Goal: Transaction & Acquisition: Purchase product/service

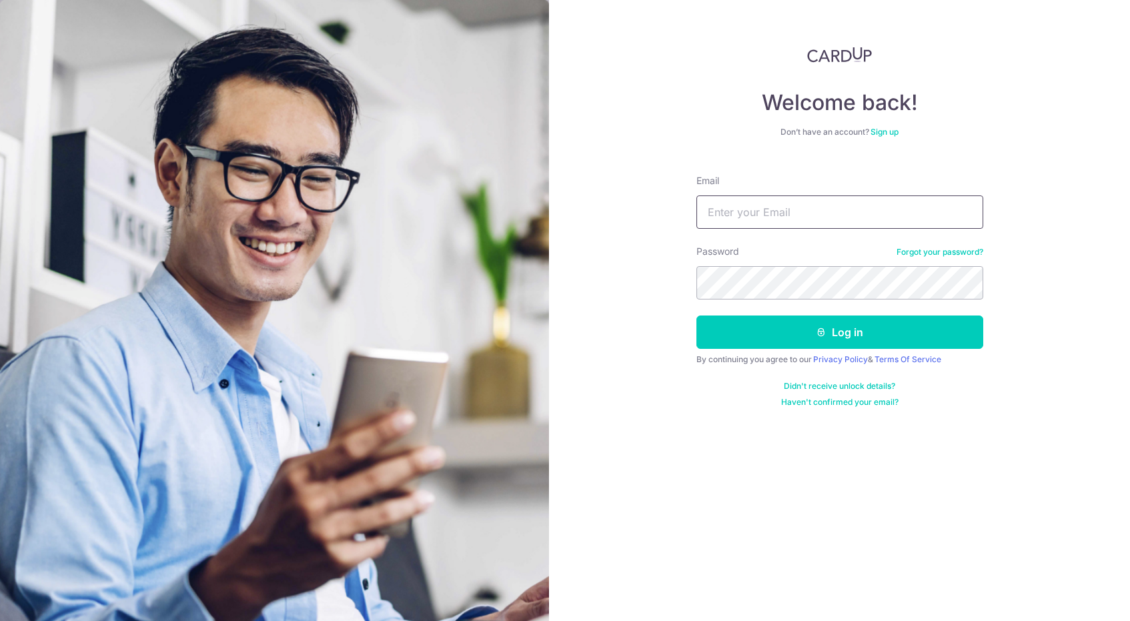
click at [840, 228] on input "Email" at bounding box center [839, 211] width 287 height 33
type input "lee.sally91@gmail.com"
click at [696, 315] on button "Log in" at bounding box center [839, 331] width 287 height 33
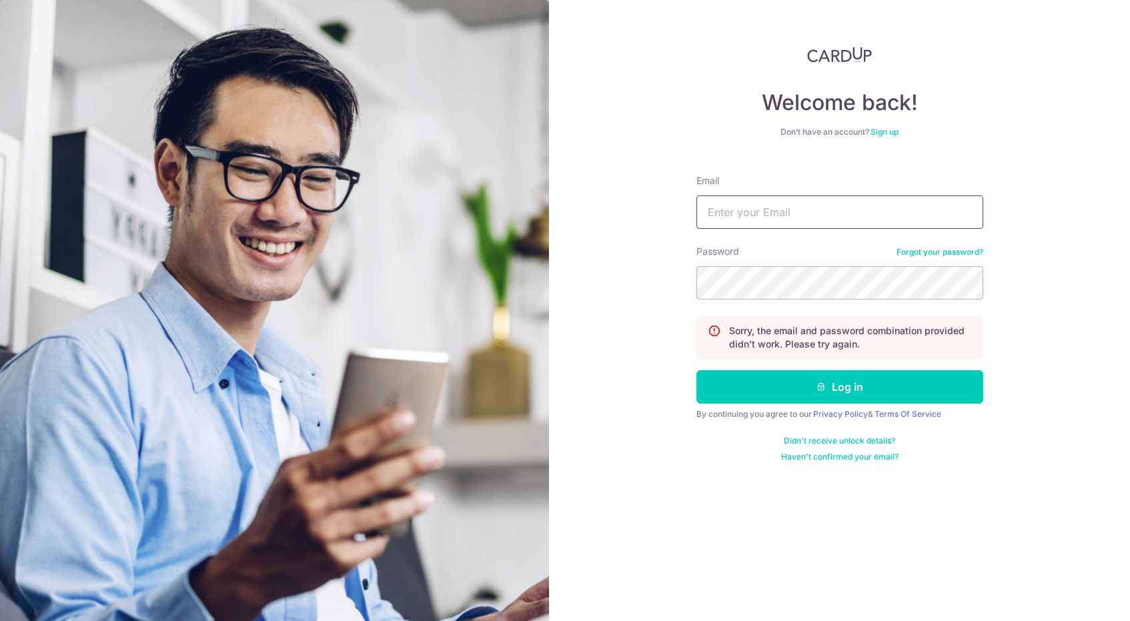
click at [752, 222] on input "Email" at bounding box center [839, 211] width 287 height 33
click at [922, 256] on link "Forgot your password?" at bounding box center [939, 252] width 87 height 11
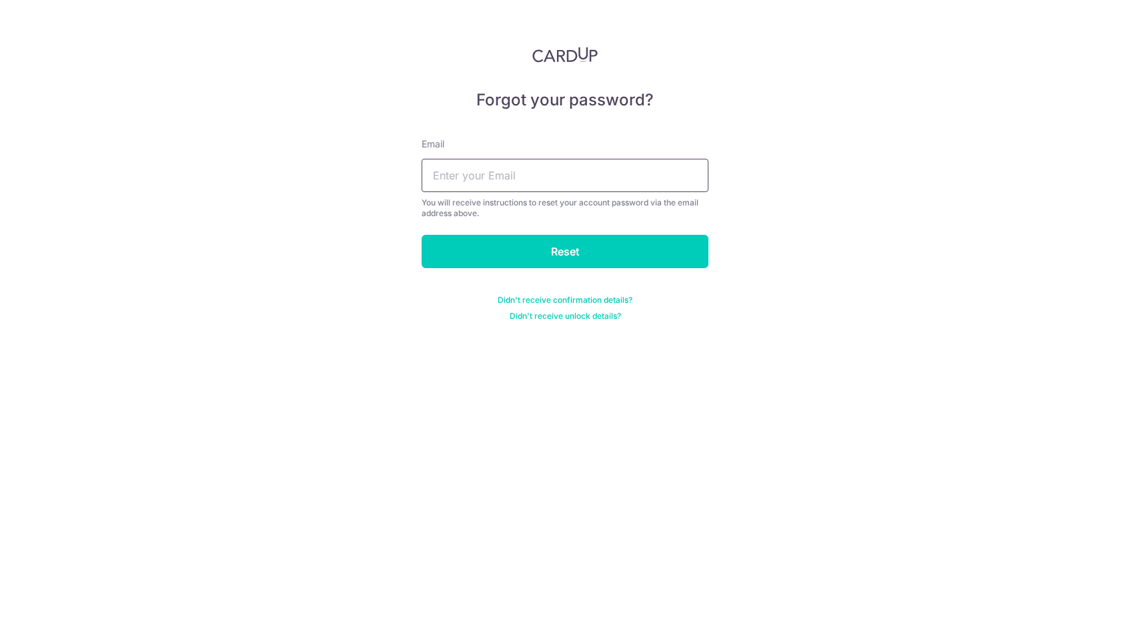
click at [534, 161] on input "text" at bounding box center [564, 175] width 287 height 33
type input "lee.sally91@gmail.com"
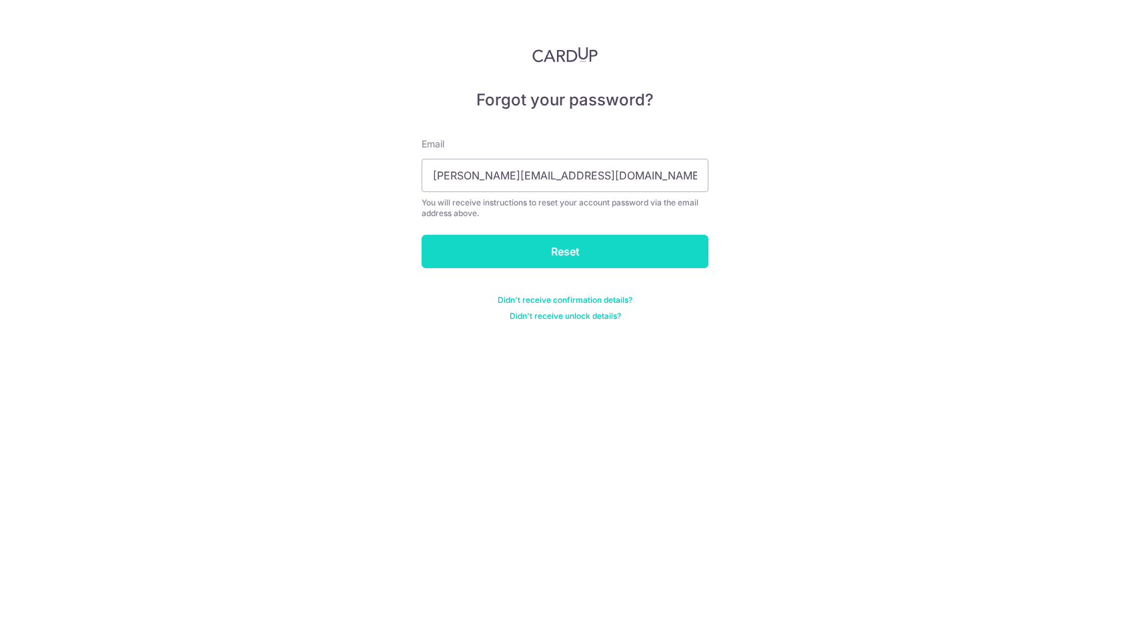
click at [554, 265] on input "Reset" at bounding box center [564, 251] width 287 height 33
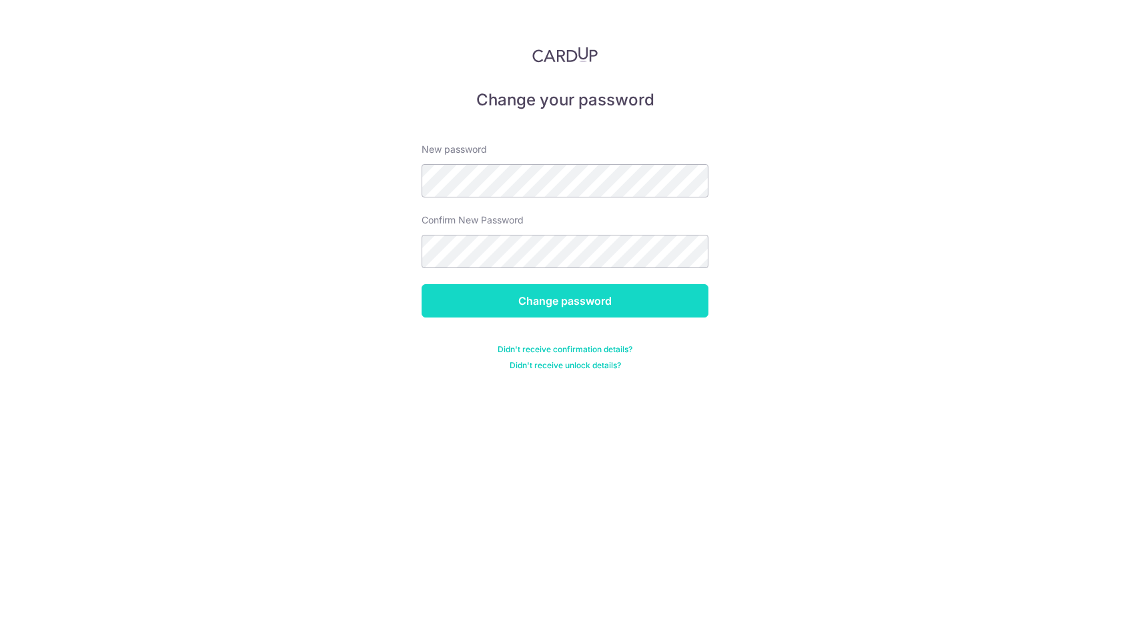
click at [628, 297] on input "Change password" at bounding box center [564, 300] width 287 height 33
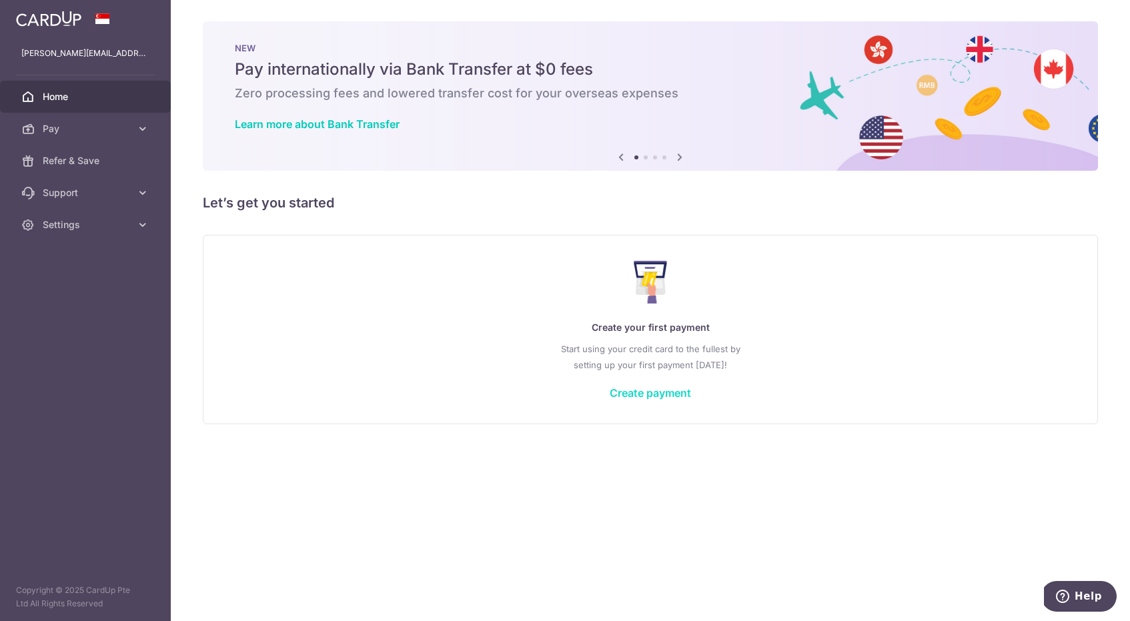
click at [615, 391] on link "Create payment" at bounding box center [650, 392] width 81 height 13
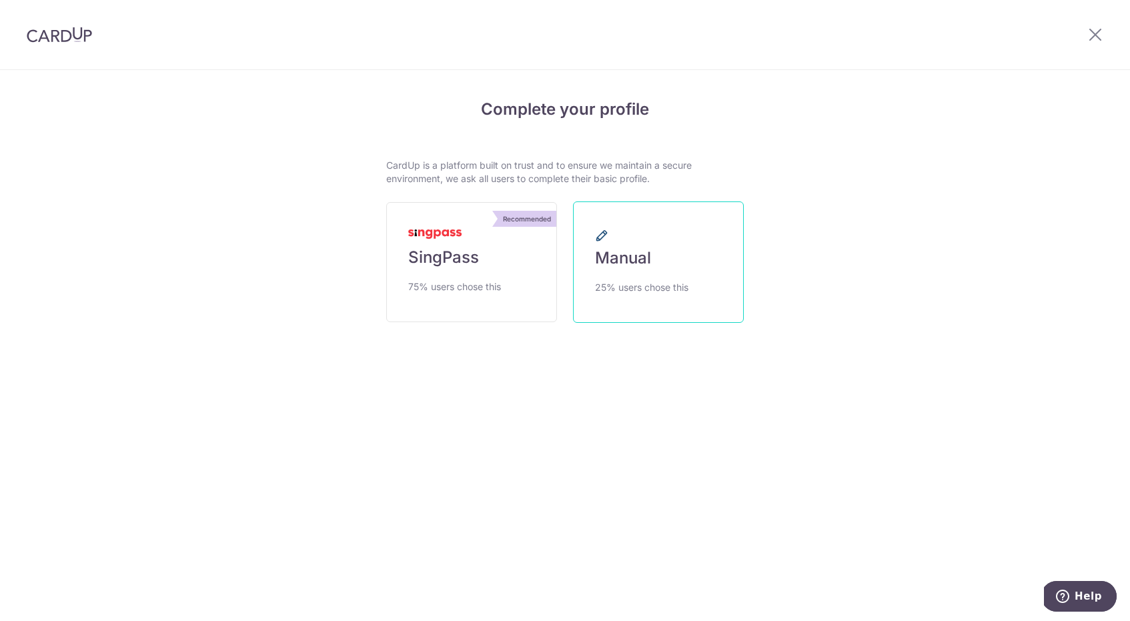
click at [643, 269] on link "Manual 25% users chose this" at bounding box center [658, 261] width 171 height 121
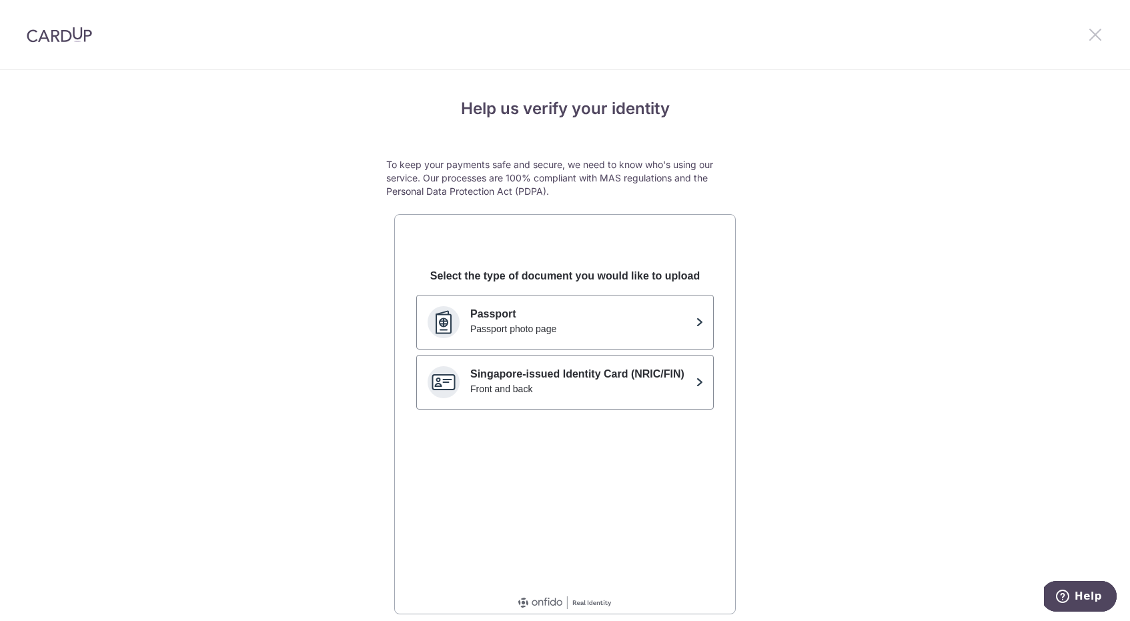
click at [1089, 32] on icon at bounding box center [1095, 34] width 16 height 17
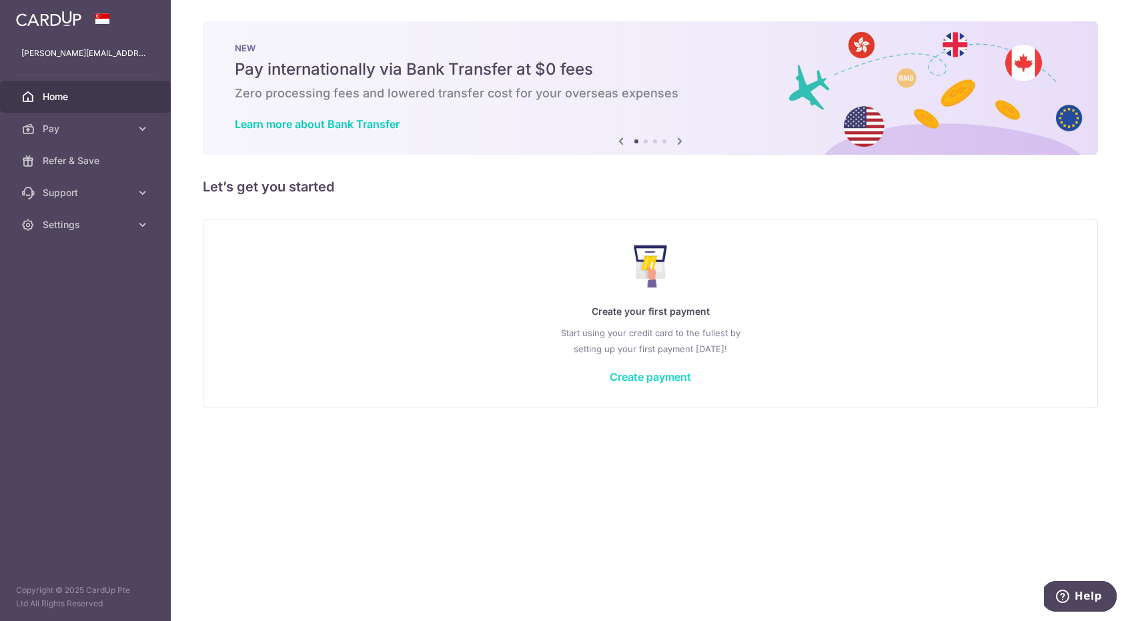
click at [634, 379] on link "Create payment" at bounding box center [650, 376] width 81 height 13
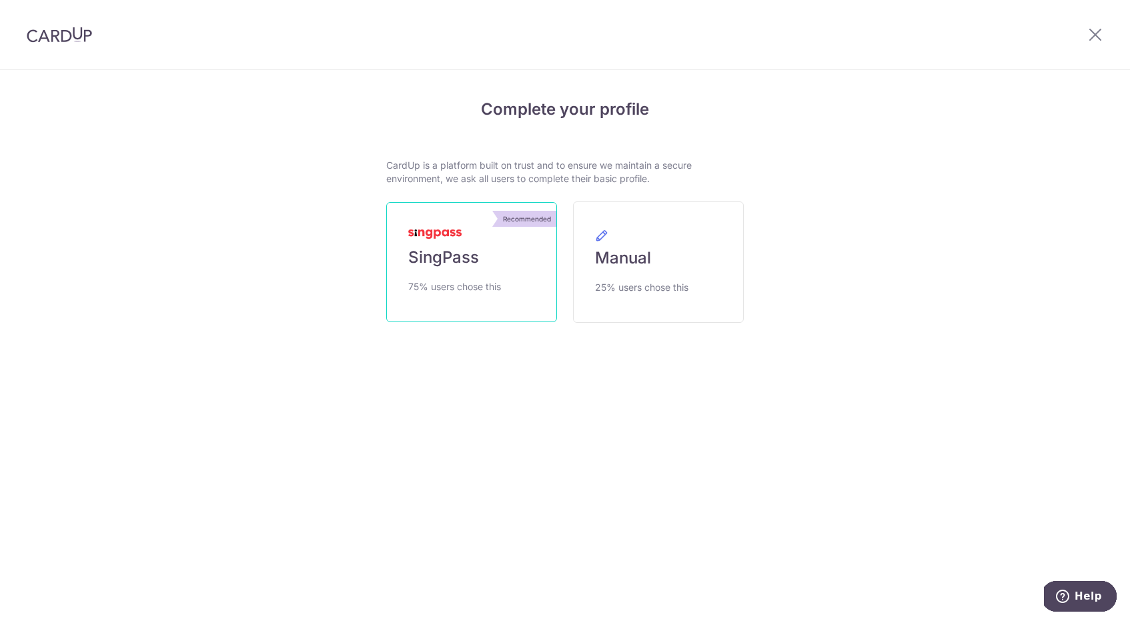
click at [426, 207] on link "Recommended SingPass 75% users chose this" at bounding box center [471, 262] width 171 height 120
click at [443, 261] on span "SingPass" at bounding box center [443, 257] width 71 height 21
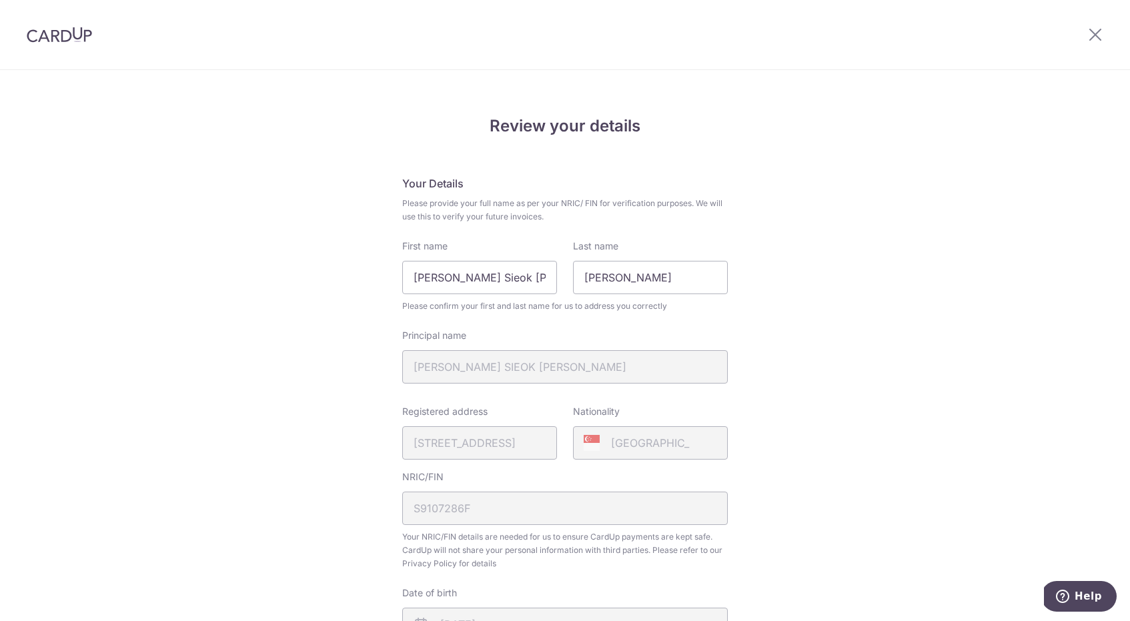
scroll to position [310, 0]
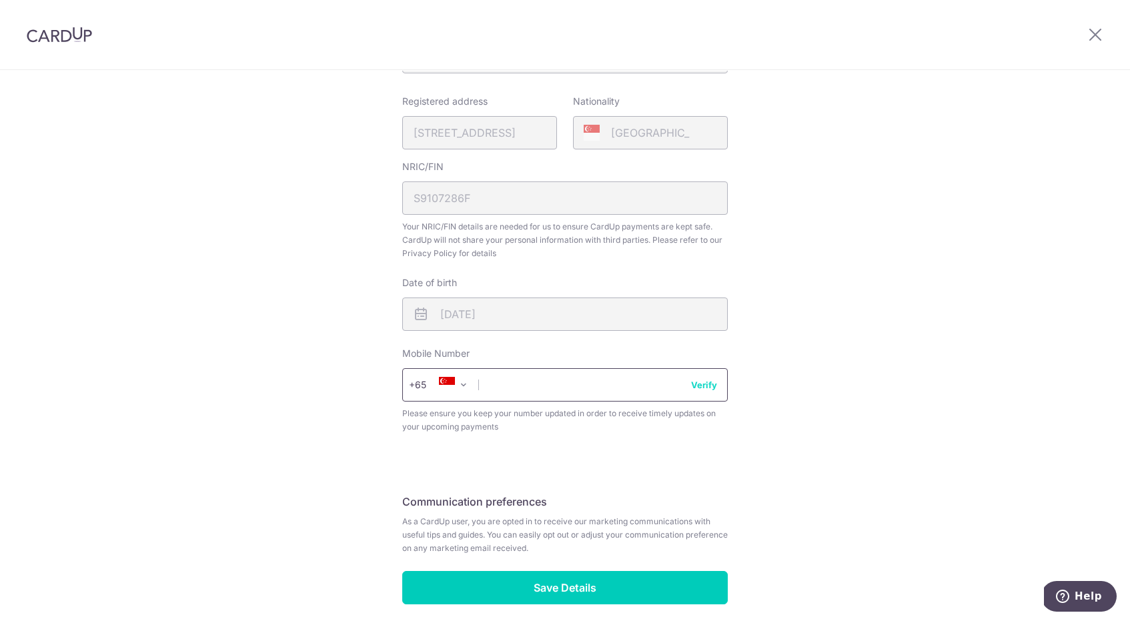
click at [509, 391] on input "text" at bounding box center [564, 384] width 325 height 33
type input "97499170"
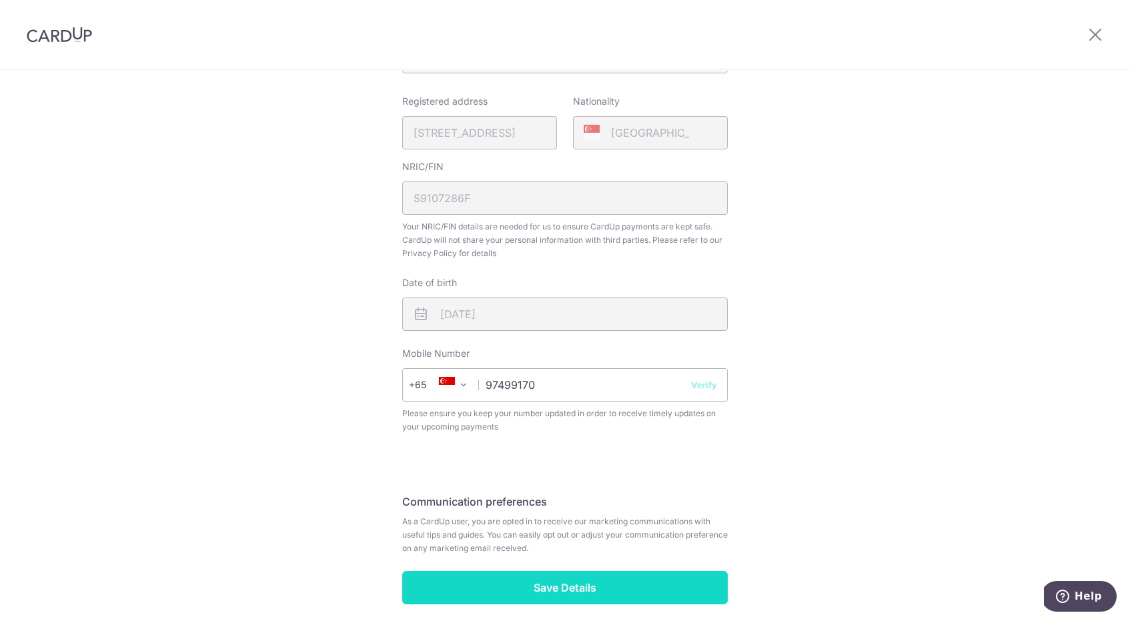
click at [620, 585] on input "Save Details" at bounding box center [564, 587] width 325 height 33
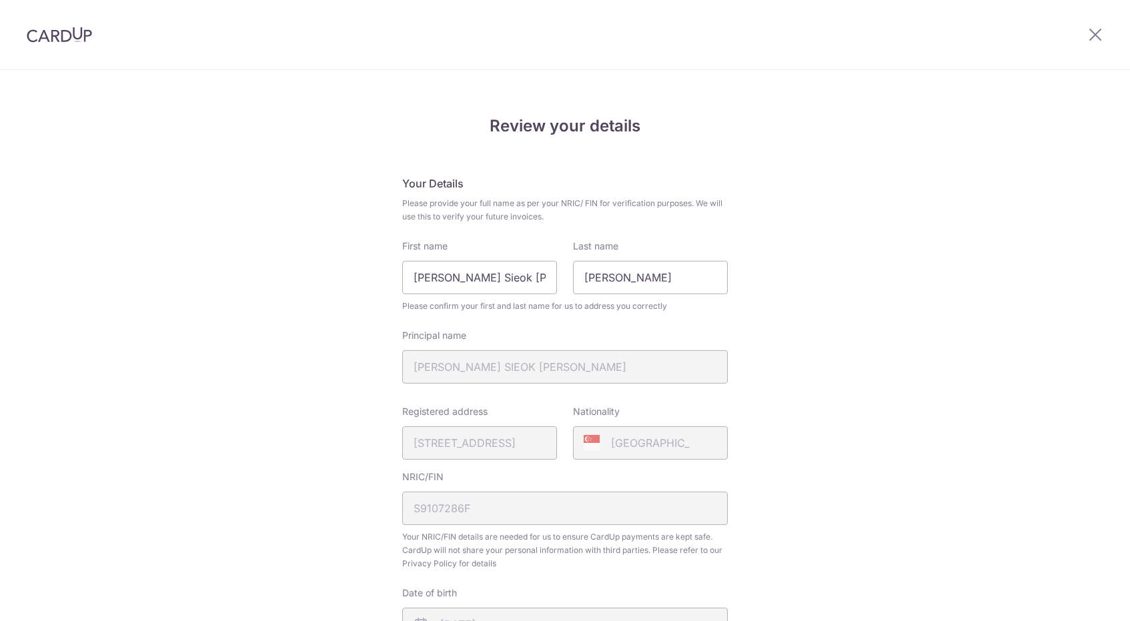
scroll to position [385, 0]
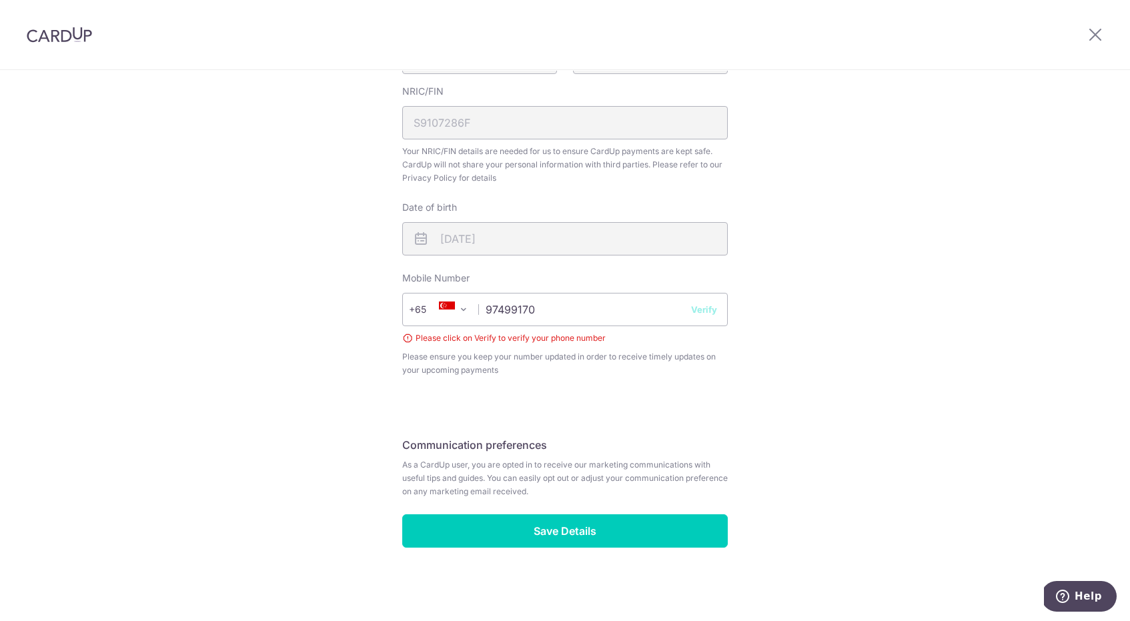
click at [704, 311] on button "Verify" at bounding box center [704, 309] width 26 height 13
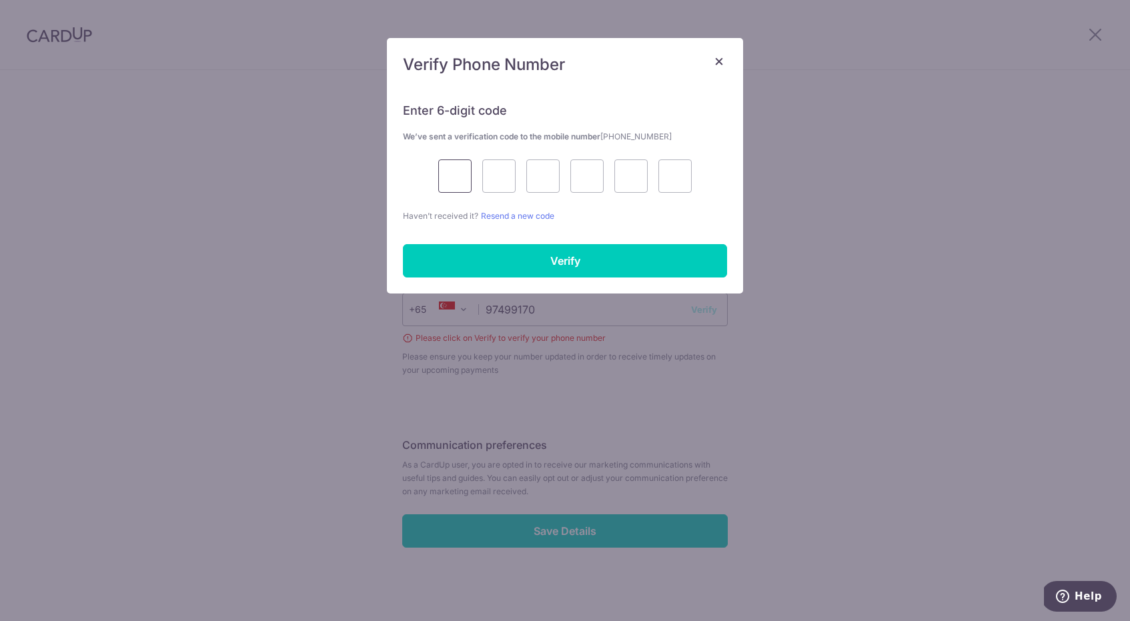
click at [449, 177] on input "text" at bounding box center [454, 175] width 33 height 33
type input "3"
type input "0"
type input "6"
type input "0"
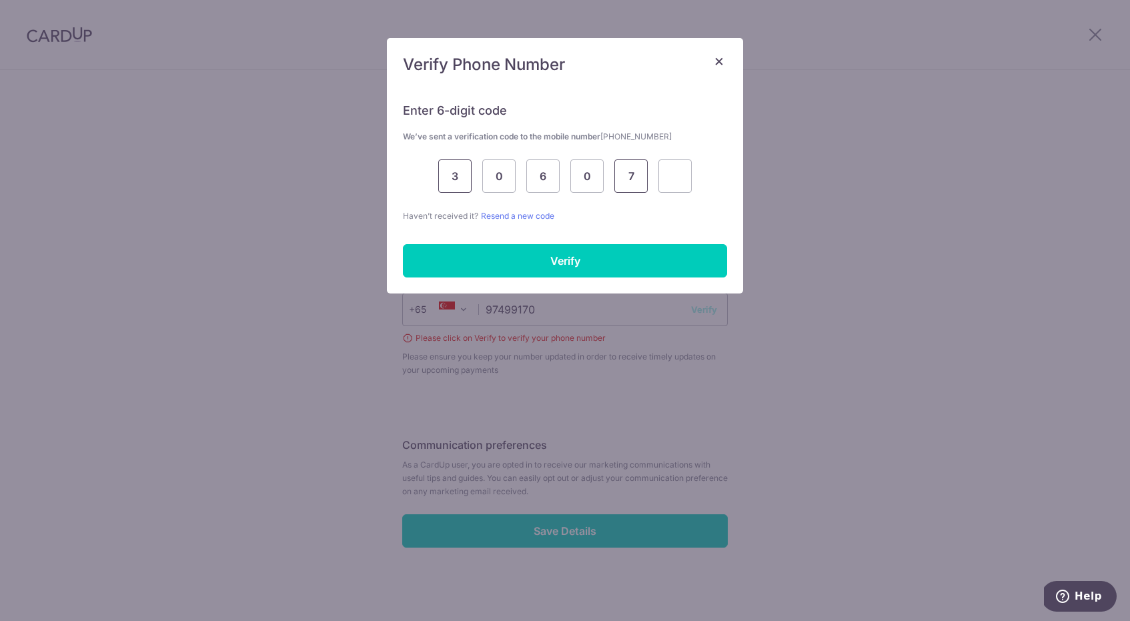
type input "7"
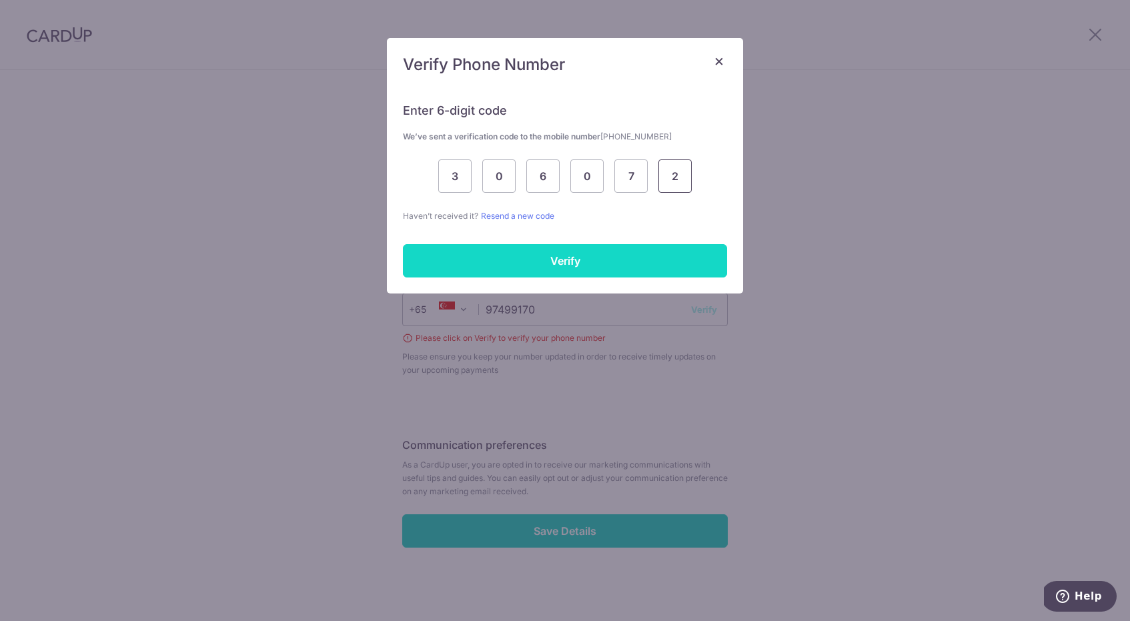
type input "2"
click at [526, 257] on input "Verify" at bounding box center [565, 260] width 324 height 33
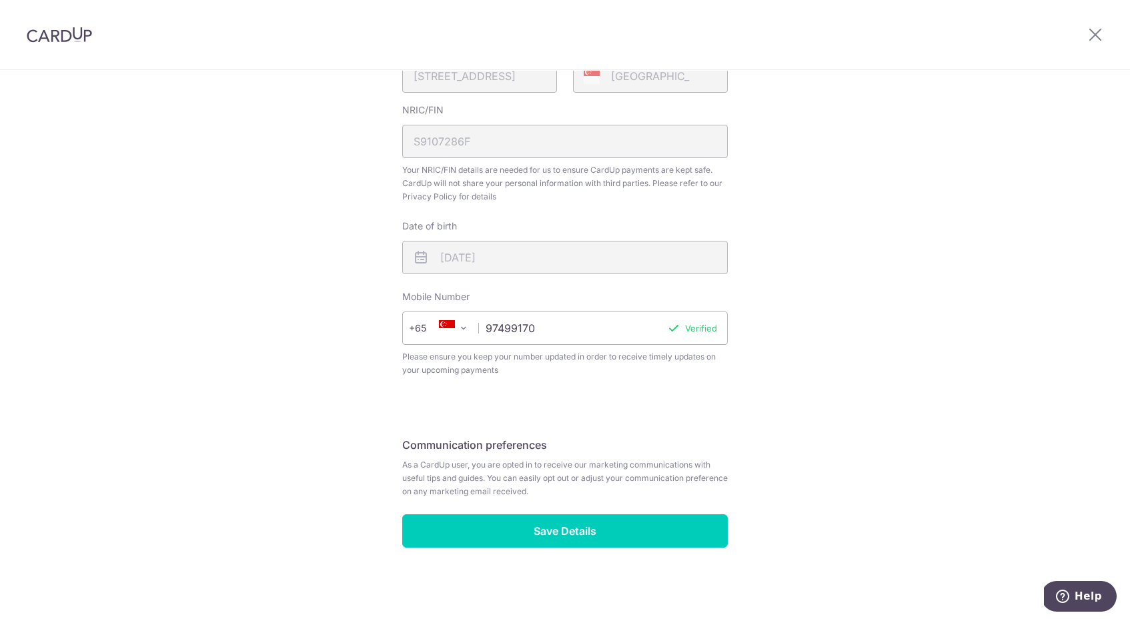
scroll to position [367, 0]
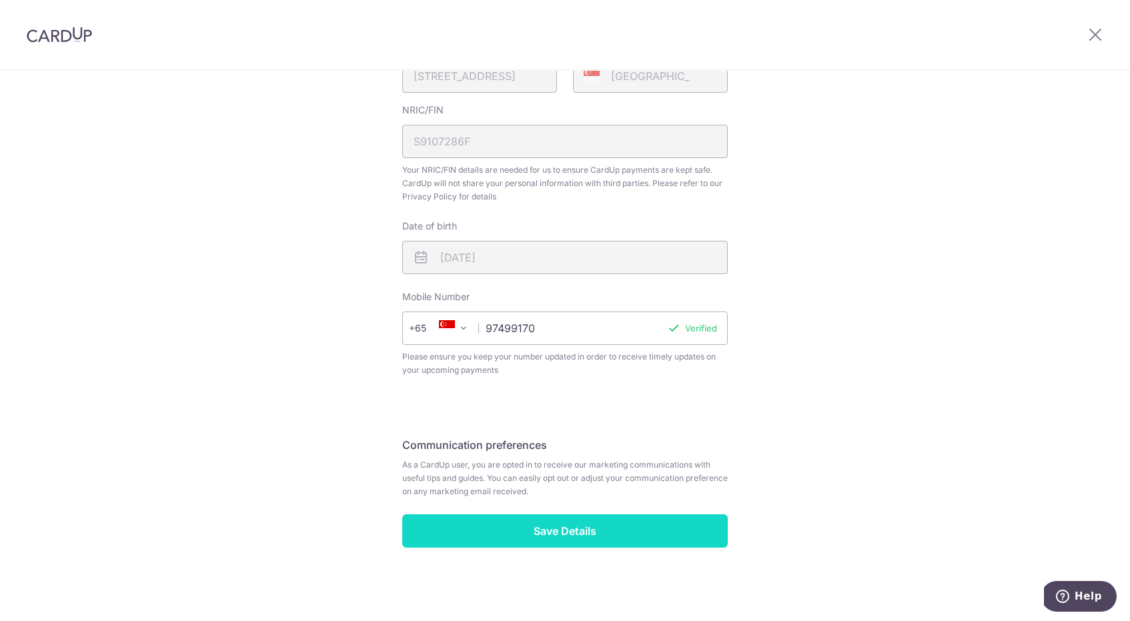
click at [594, 536] on input "Save Details" at bounding box center [564, 530] width 325 height 33
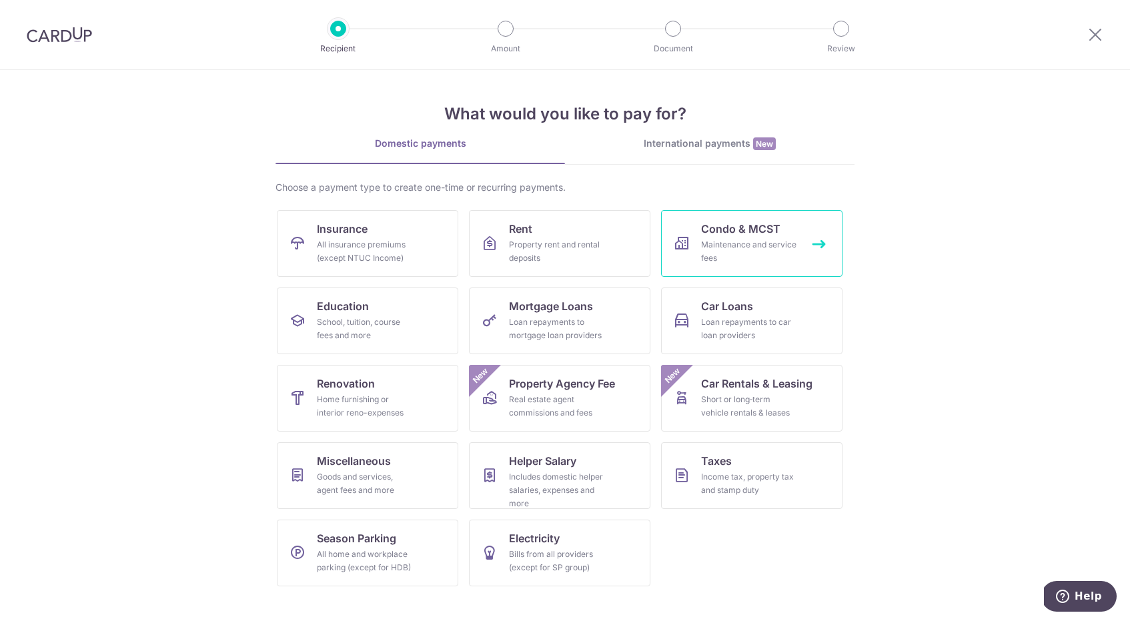
click at [765, 238] on div "Maintenance and service fees" at bounding box center [749, 251] width 96 height 27
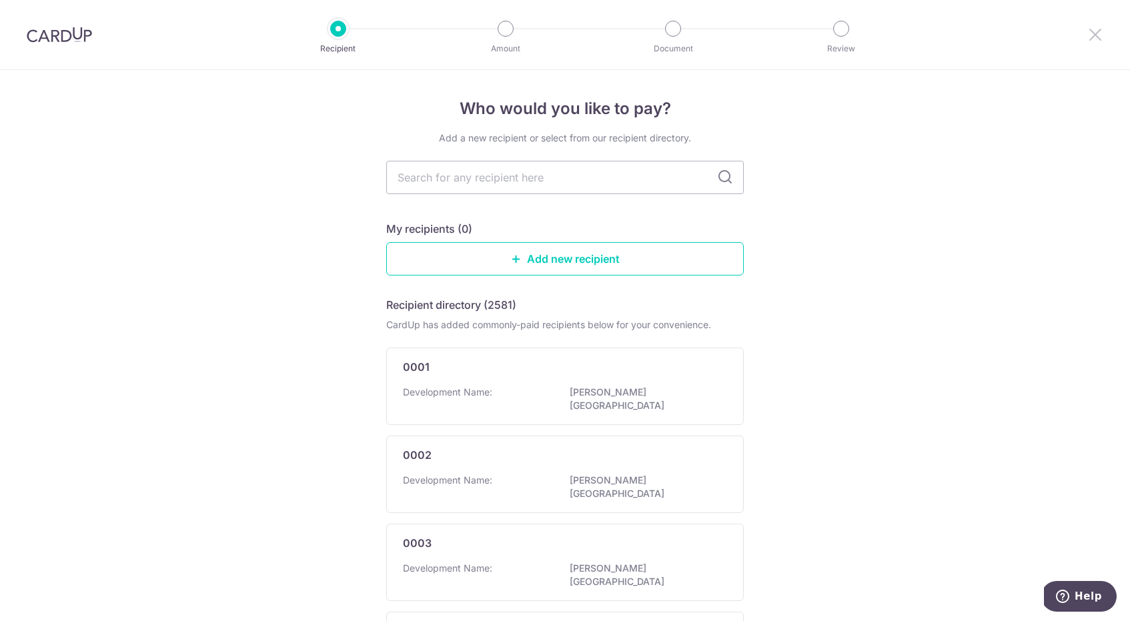
click at [1093, 39] on icon at bounding box center [1095, 34] width 16 height 17
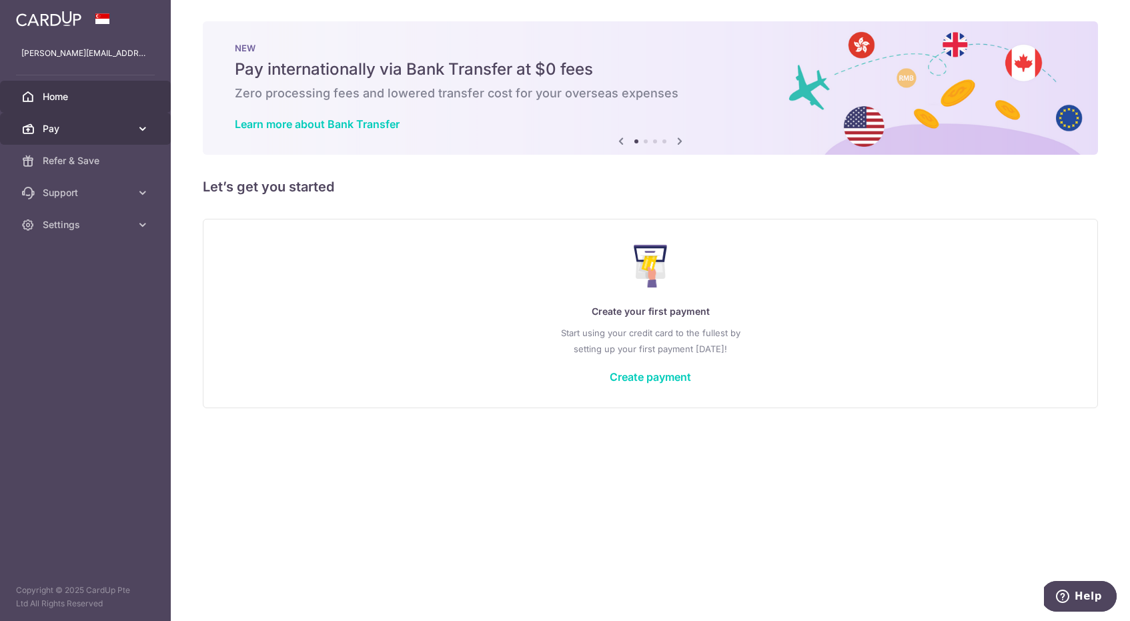
click at [131, 135] on link "Pay" at bounding box center [85, 129] width 171 height 32
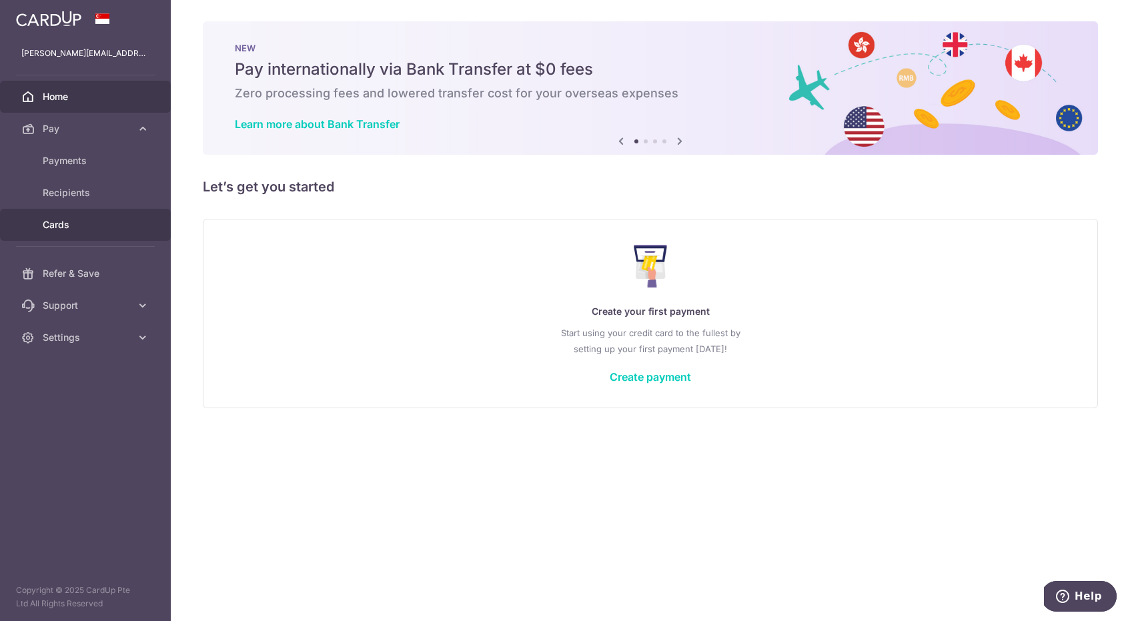
click at [72, 228] on span "Cards" at bounding box center [87, 224] width 88 height 13
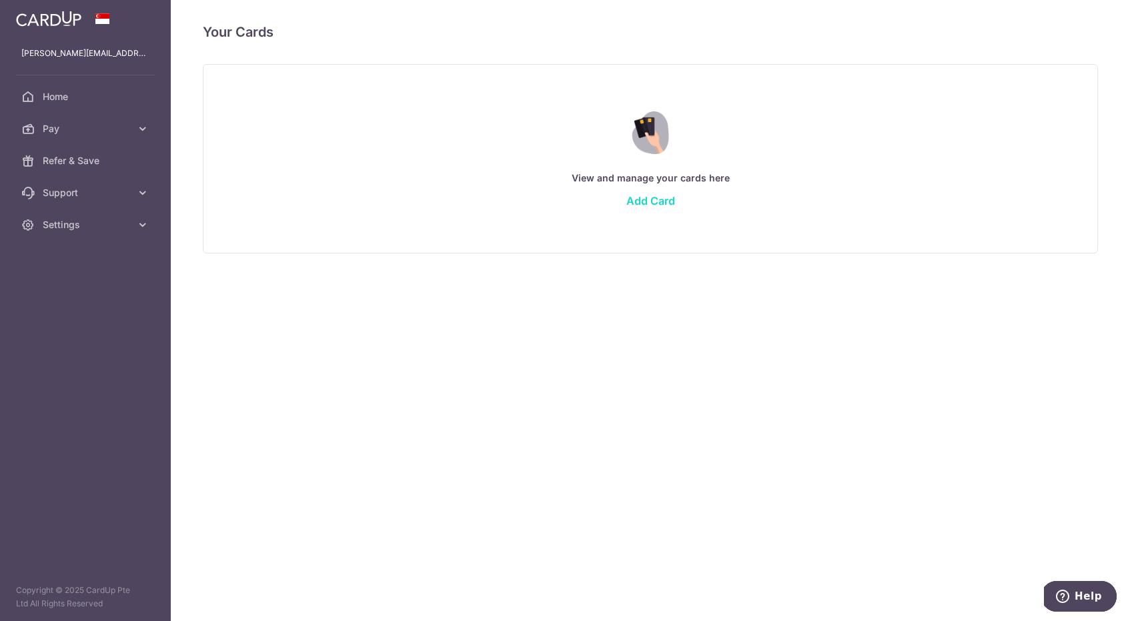
click at [661, 197] on link "Add Card" at bounding box center [650, 200] width 49 height 13
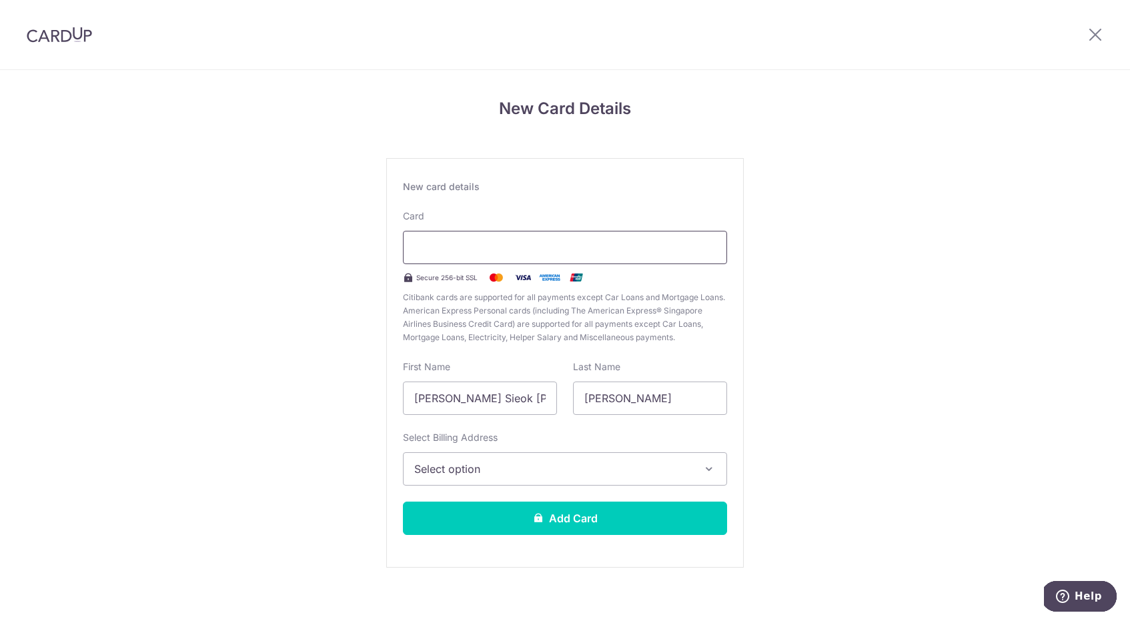
click at [540, 235] on div at bounding box center [565, 247] width 324 height 33
click at [618, 480] on button "Select option" at bounding box center [565, 468] width 324 height 33
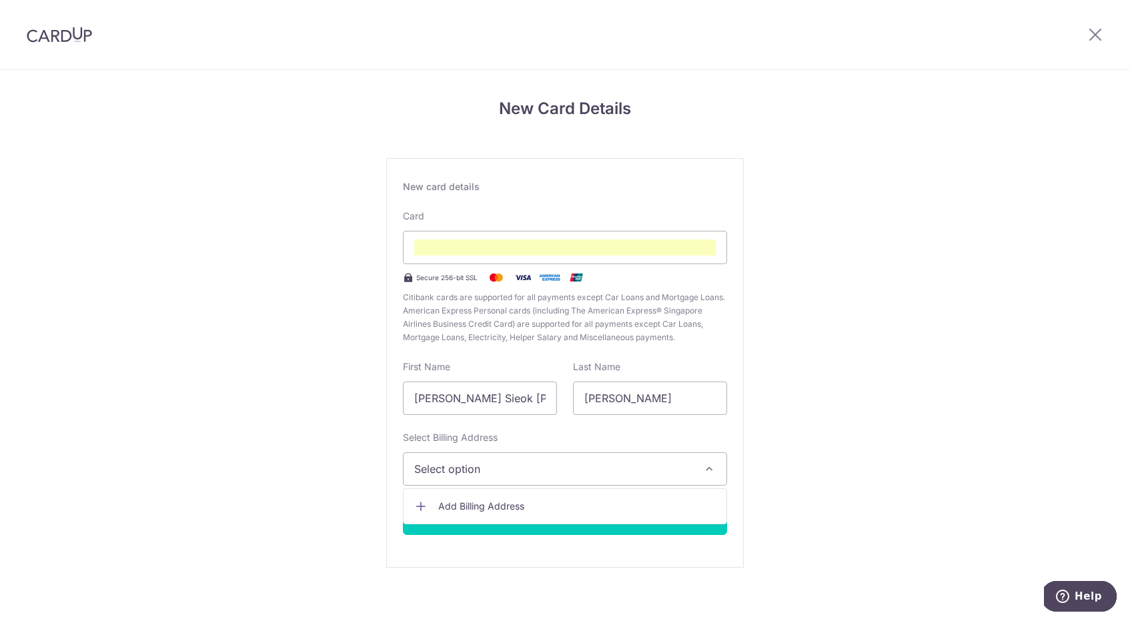
click at [610, 501] on span "Add Billing Address" at bounding box center [576, 505] width 277 height 13
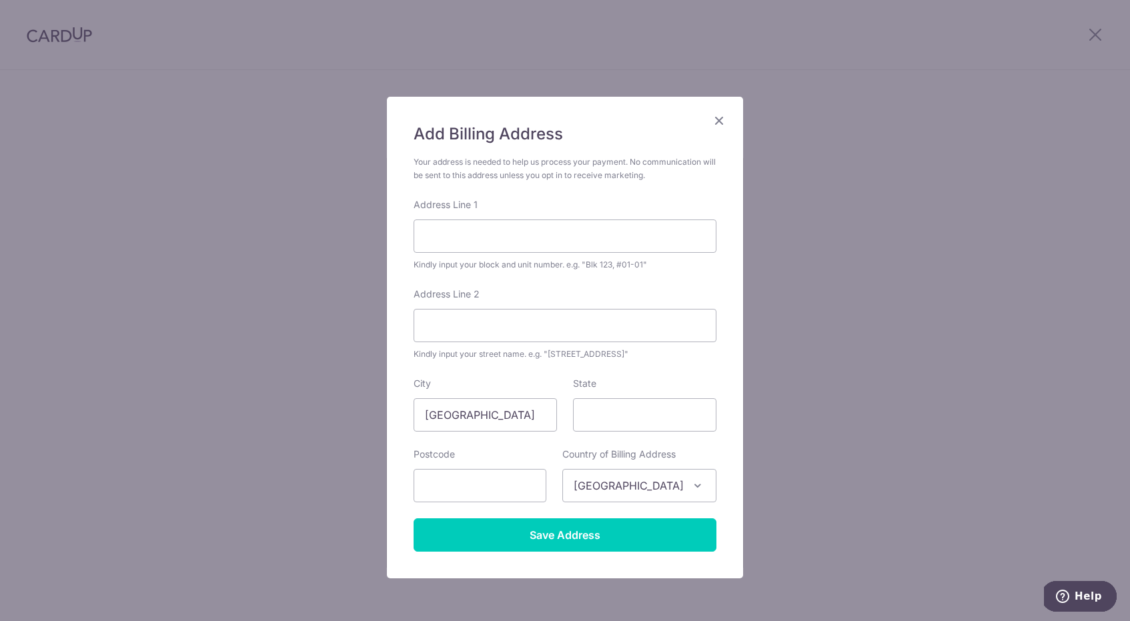
click at [447, 215] on div "Address Line 1 Kindly input your block and unit number. e.g. "Blk 123, #01-01"" at bounding box center [564, 234] width 303 height 73
click at [449, 230] on input "Address Line 1" at bounding box center [564, 235] width 303 height 33
type input "263 Tanjong Katong Road, Suites @ Katong, #04-04"
type input "437050"
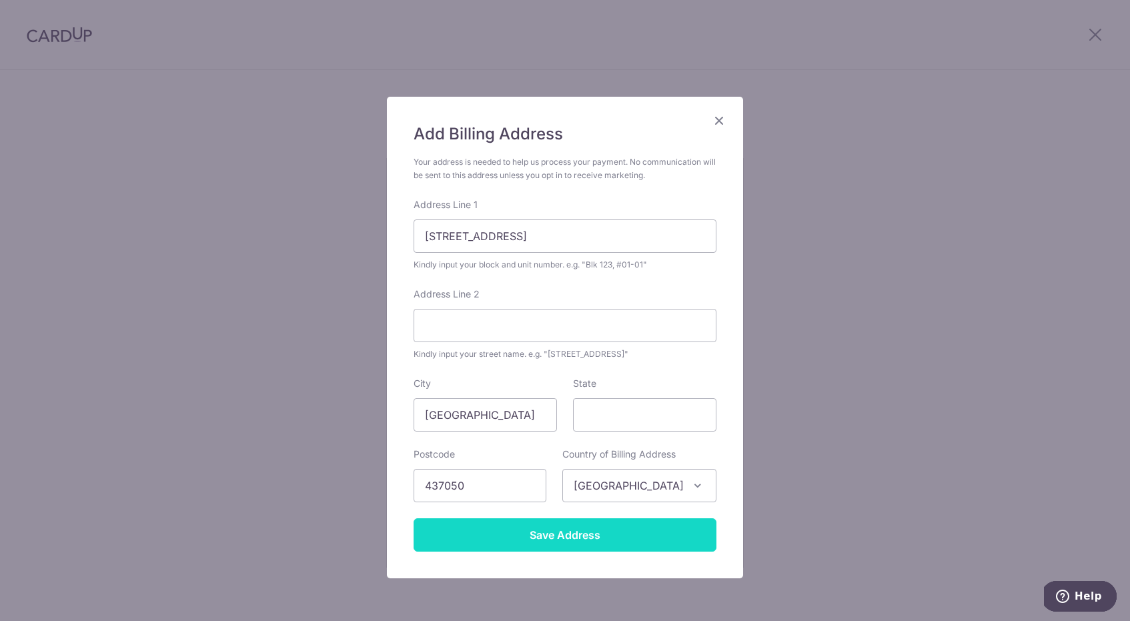
click at [640, 550] on input "Save Address" at bounding box center [564, 534] width 303 height 33
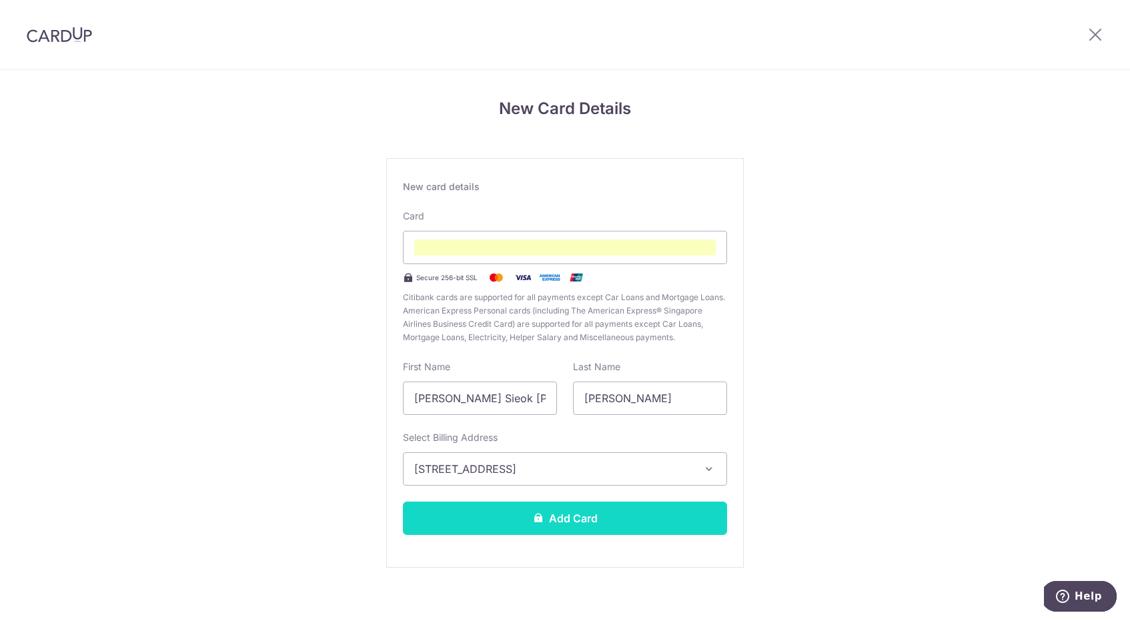
click at [668, 522] on button "Add Card" at bounding box center [565, 517] width 324 height 33
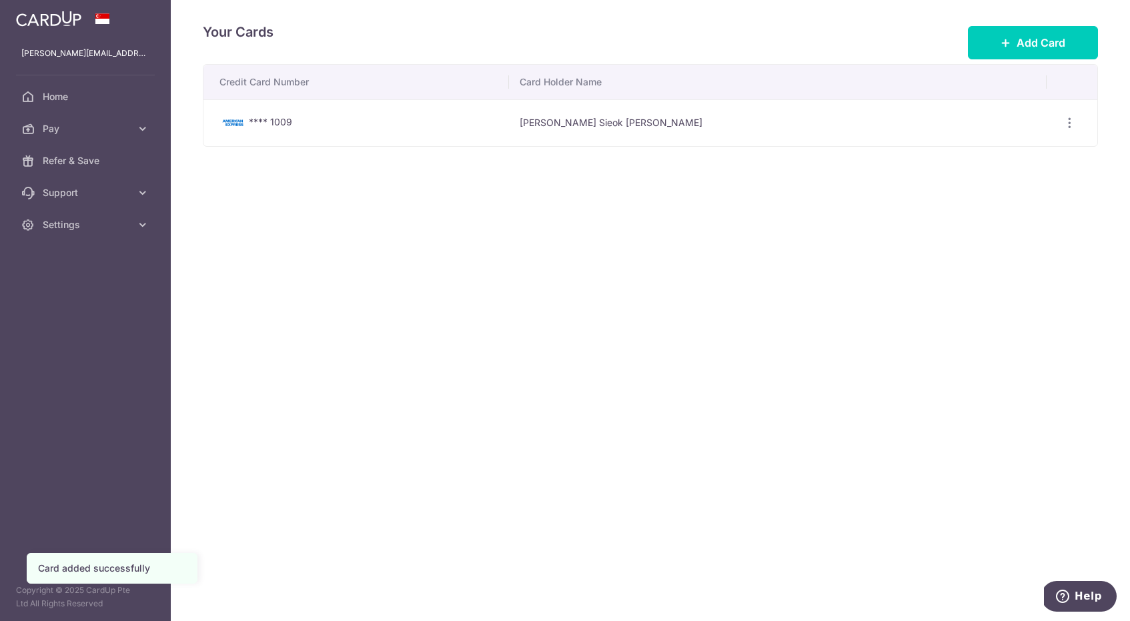
click at [711, 129] on td "[PERSON_NAME] Sieok [PERSON_NAME]" at bounding box center [777, 122] width 537 height 47
click at [1062, 123] on icon "button" at bounding box center [1069, 123] width 14 height 14
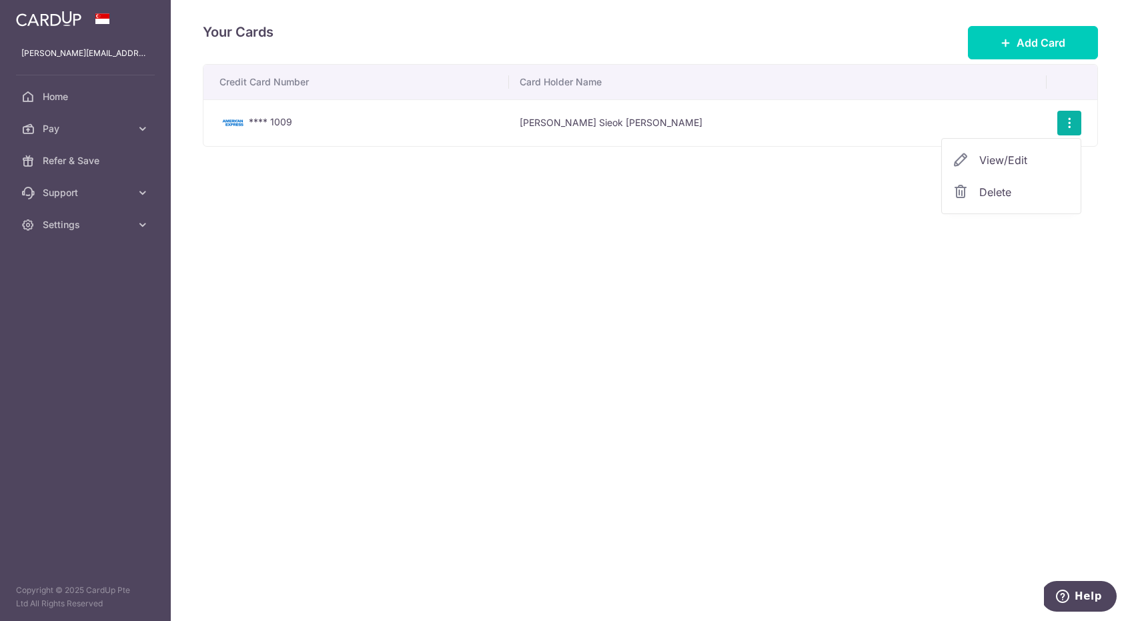
click at [1020, 158] on span "View/Edit" at bounding box center [1024, 160] width 91 height 16
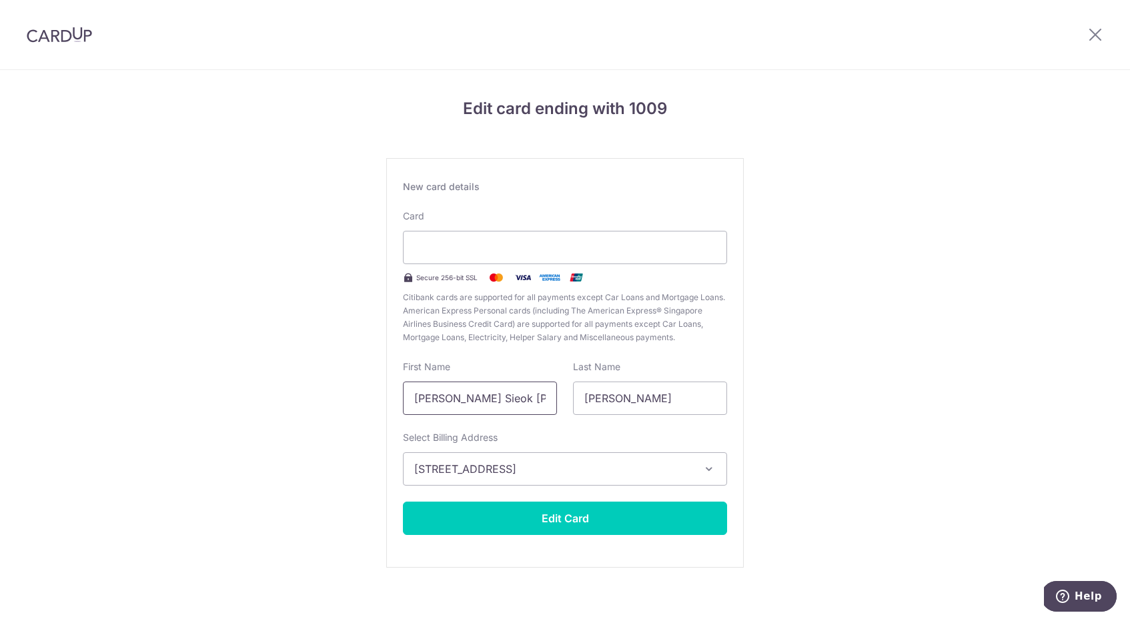
drag, startPoint x: 523, startPoint y: 399, endPoint x: 375, endPoint y: 377, distance: 149.1
click at [375, 377] on div "Edit card ending with 1009 New card details Card Secure 256-bit SSL Citibank ca…" at bounding box center [565, 350] width 1130 height 560
type input "Sally"
click at [612, 411] on input "Sally" at bounding box center [650, 397] width 154 height 33
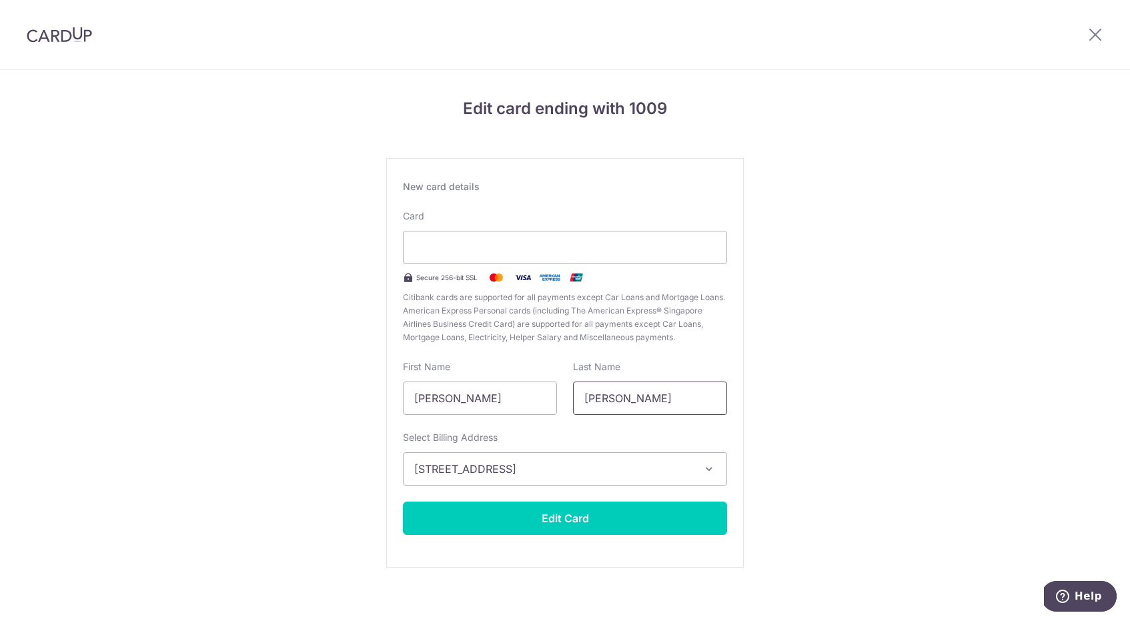
click at [612, 411] on input "Sally" at bounding box center [650, 397] width 154 height 33
type input "Lee"
click at [880, 371] on div "Edit card ending with 1009 New card details Card Secure 256-bit SSL Citibank ca…" at bounding box center [565, 350] width 1130 height 560
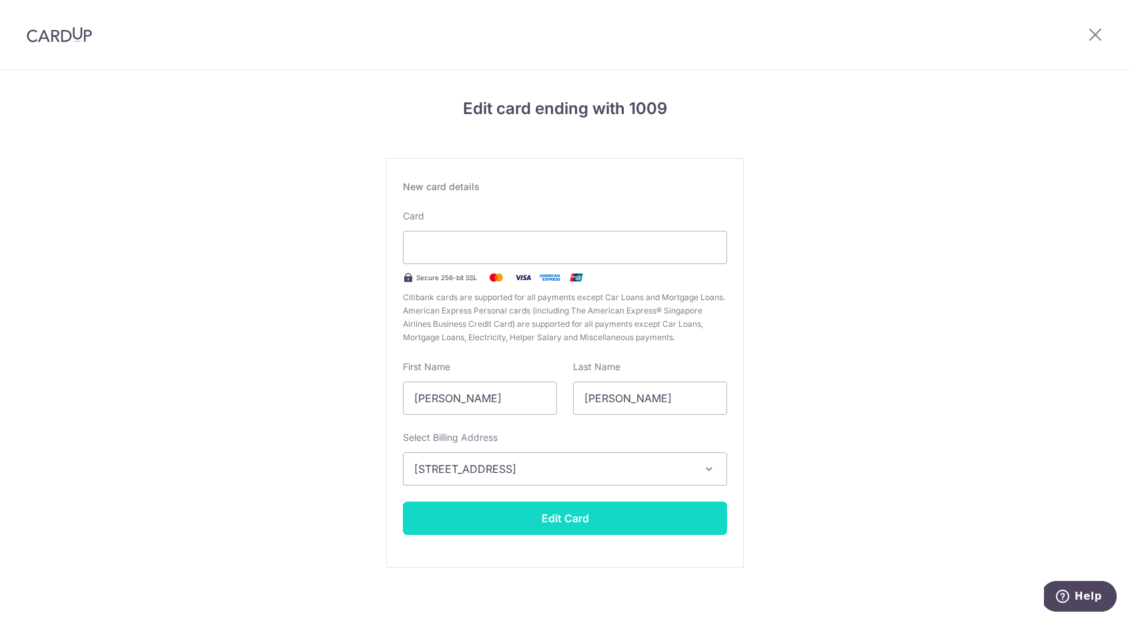
click at [551, 520] on button "Edit Card" at bounding box center [565, 517] width 324 height 33
click at [610, 513] on button "Edit Card" at bounding box center [565, 517] width 324 height 33
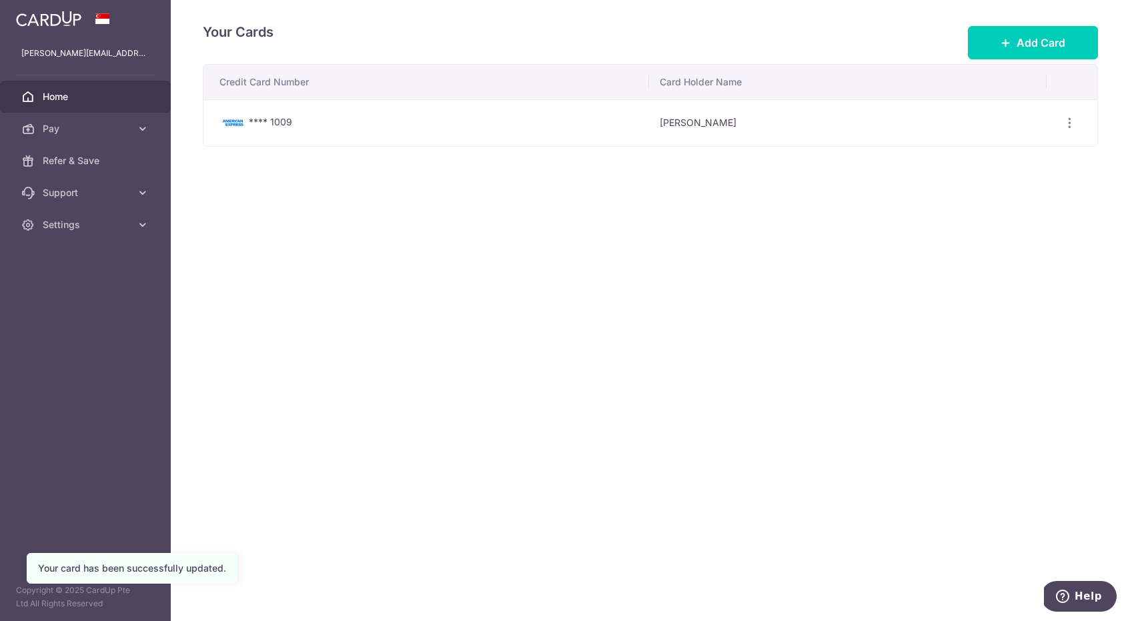
click at [109, 103] on span "Home" at bounding box center [87, 96] width 88 height 13
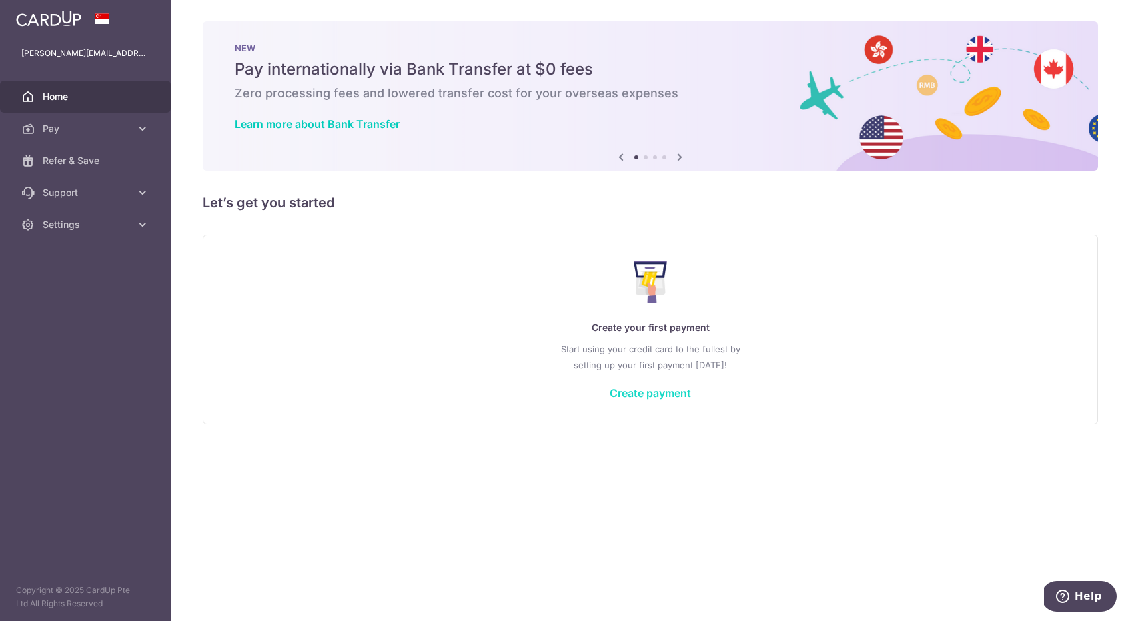
click at [650, 392] on link "Create payment" at bounding box center [650, 392] width 81 height 13
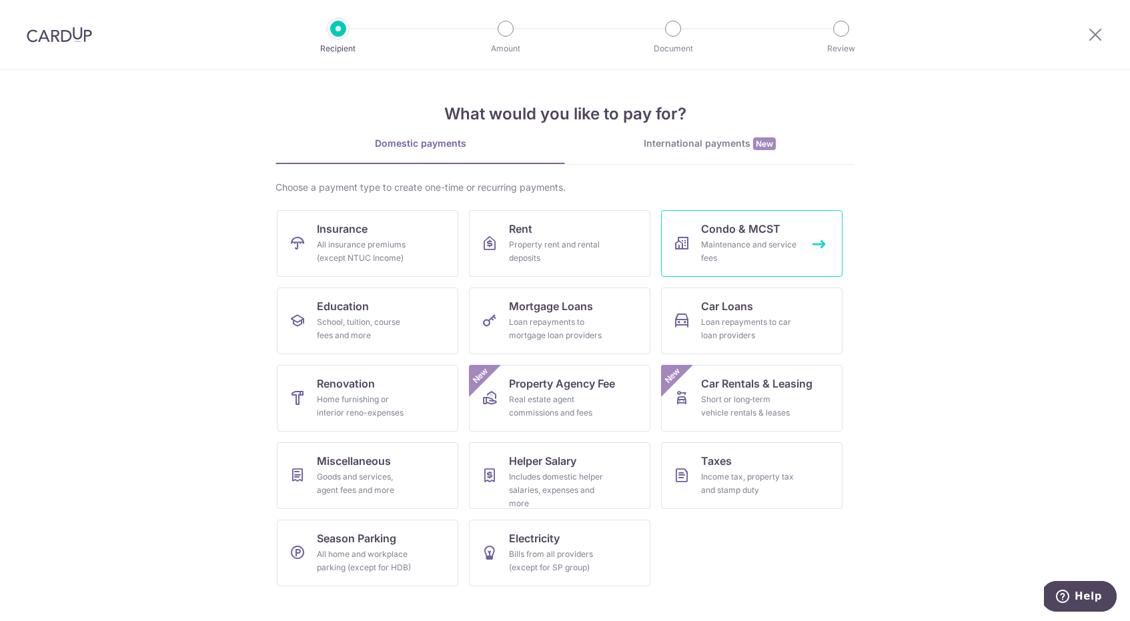
click at [754, 236] on span "Condo & MCST" at bounding box center [740, 229] width 79 height 16
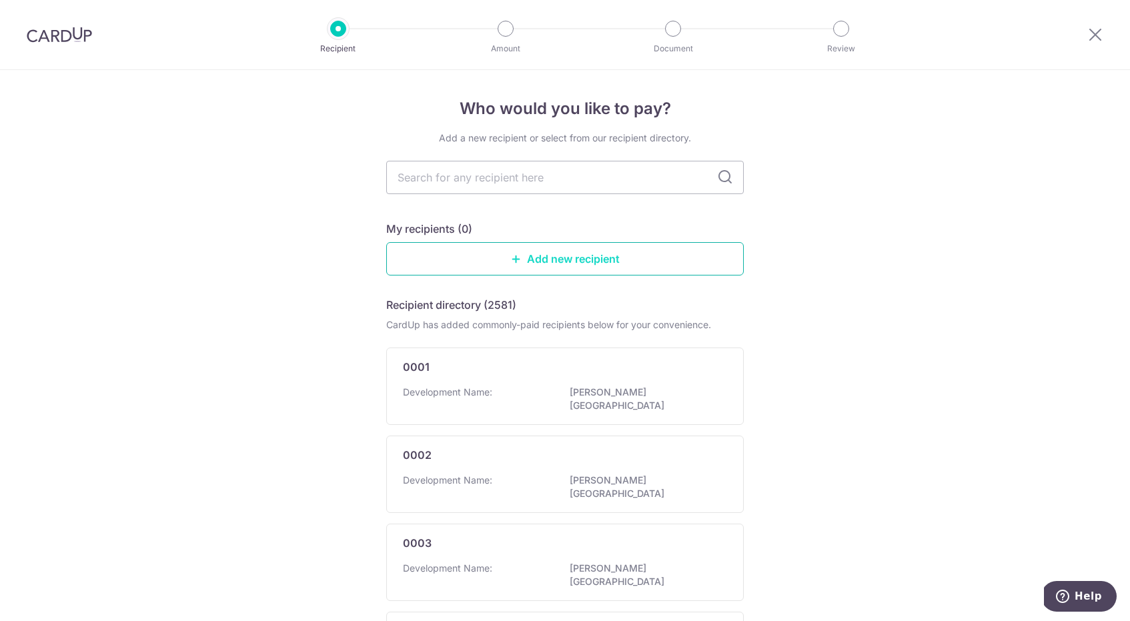
click at [598, 253] on link "Add new recipient" at bounding box center [564, 258] width 357 height 33
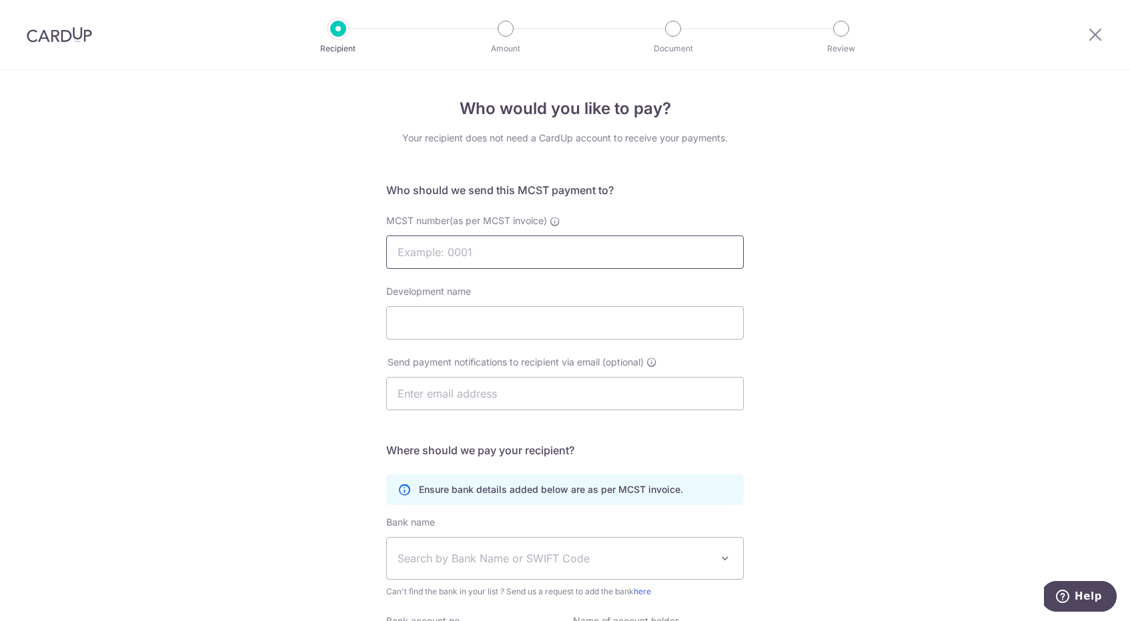
click at [598, 253] on input "MCST number(as per MCST invoice)" at bounding box center [564, 251] width 357 height 33
click at [516, 259] on input "MCST number(as per MCST invoice)" at bounding box center [564, 251] width 357 height 33
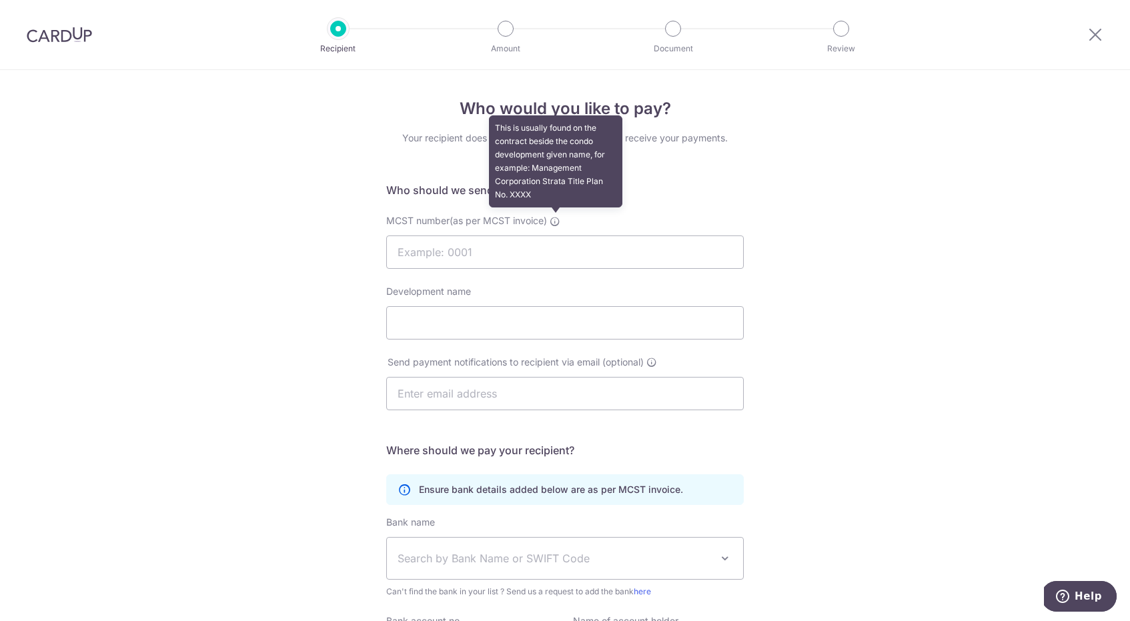
click at [554, 221] on icon at bounding box center [555, 221] width 11 height 11
click at [554, 235] on input "MCST number(as per MCST invoice) This is usually found on the contract beside t…" at bounding box center [564, 251] width 357 height 33
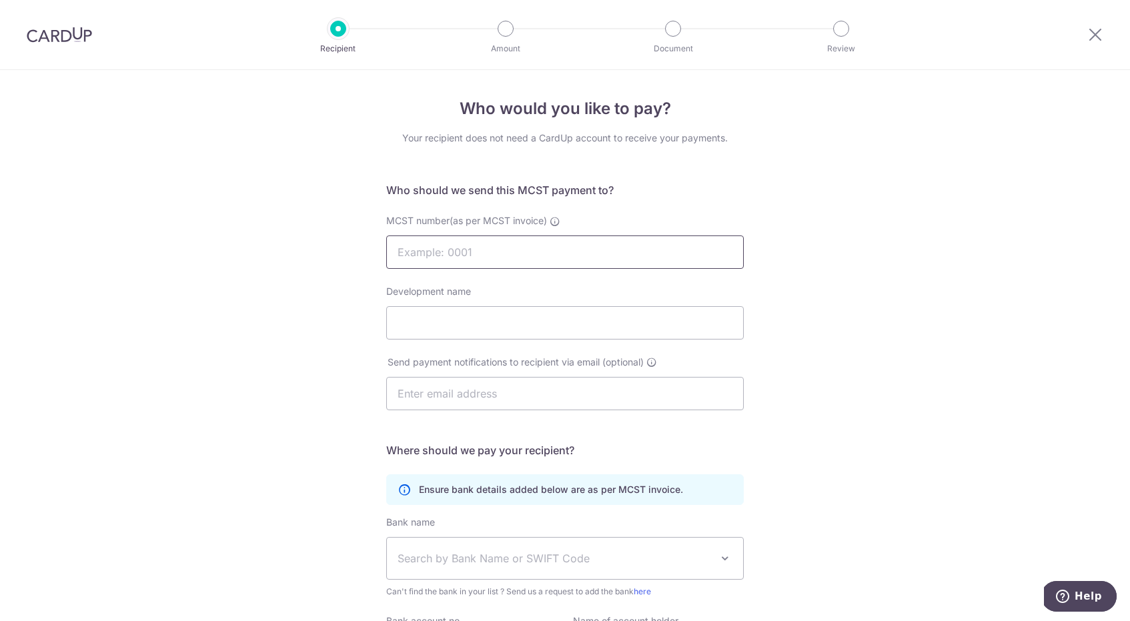
click at [524, 266] on input "MCST number(as per MCST invoice)" at bounding box center [564, 251] width 357 height 33
type input "4006"
click at [471, 315] on input "Development name" at bounding box center [564, 322] width 357 height 33
type input "Suites@Katong"
click at [492, 391] on input "text" at bounding box center [564, 393] width 357 height 33
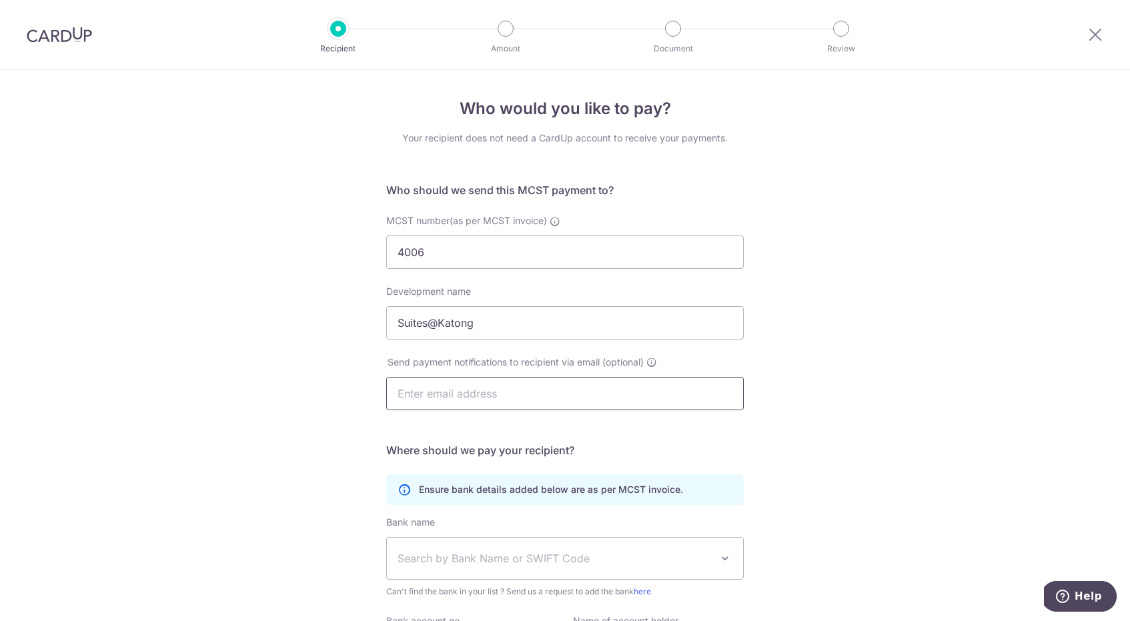
type input "[PERSON_NAME][EMAIL_ADDRESS][DOMAIN_NAME]"
type input "[PERSON_NAME]"
drag, startPoint x: 449, startPoint y: 399, endPoint x: 385, endPoint y: 389, distance: 65.5
click at [385, 389] on div "Send payment notifications to recipient via email (optional) [PERSON_NAME][EMAI…" at bounding box center [564, 382] width 373 height 55
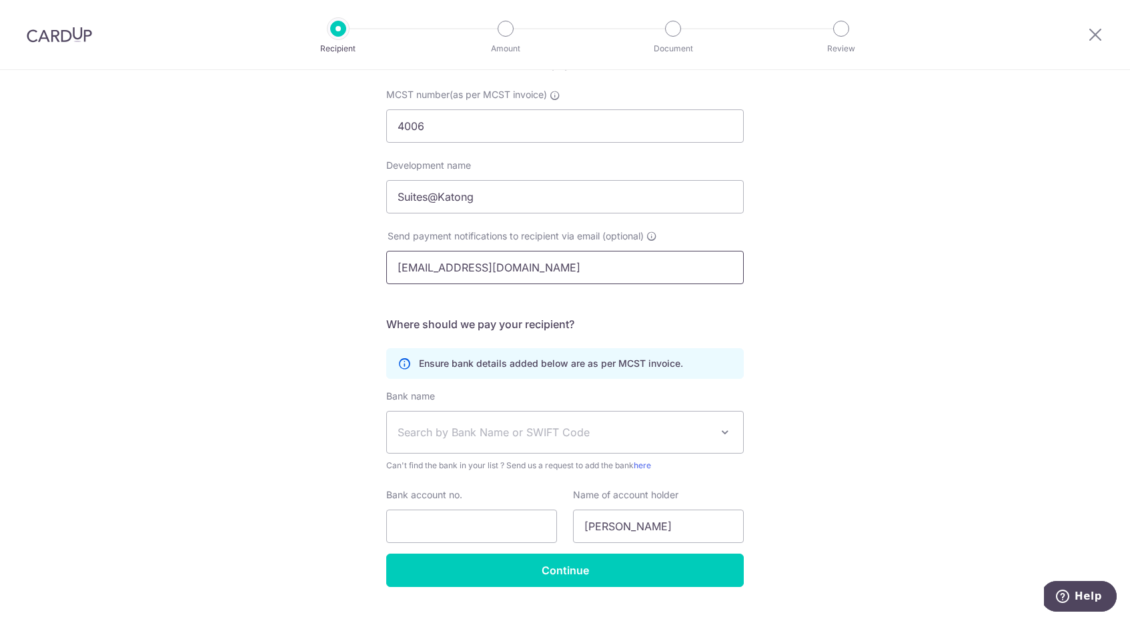
scroll to position [127, 0]
type input "[EMAIL_ADDRESS][DOMAIN_NAME]"
click at [459, 433] on span "Search by Bank Name or SWIFT Code" at bounding box center [553, 431] width 313 height 16
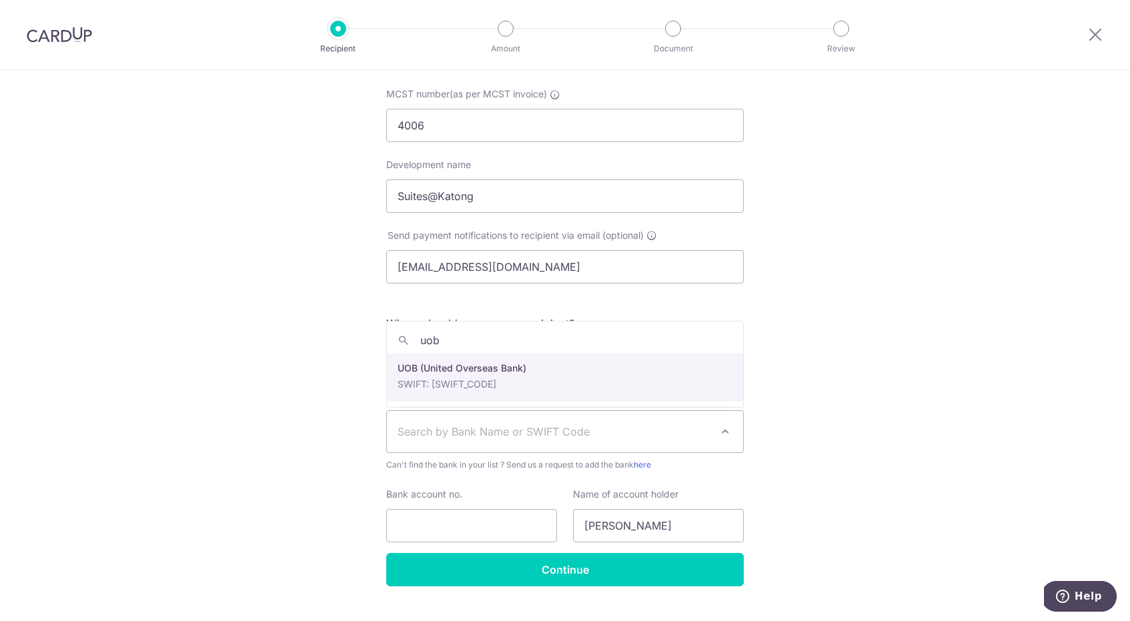
type input "uob"
select select "18"
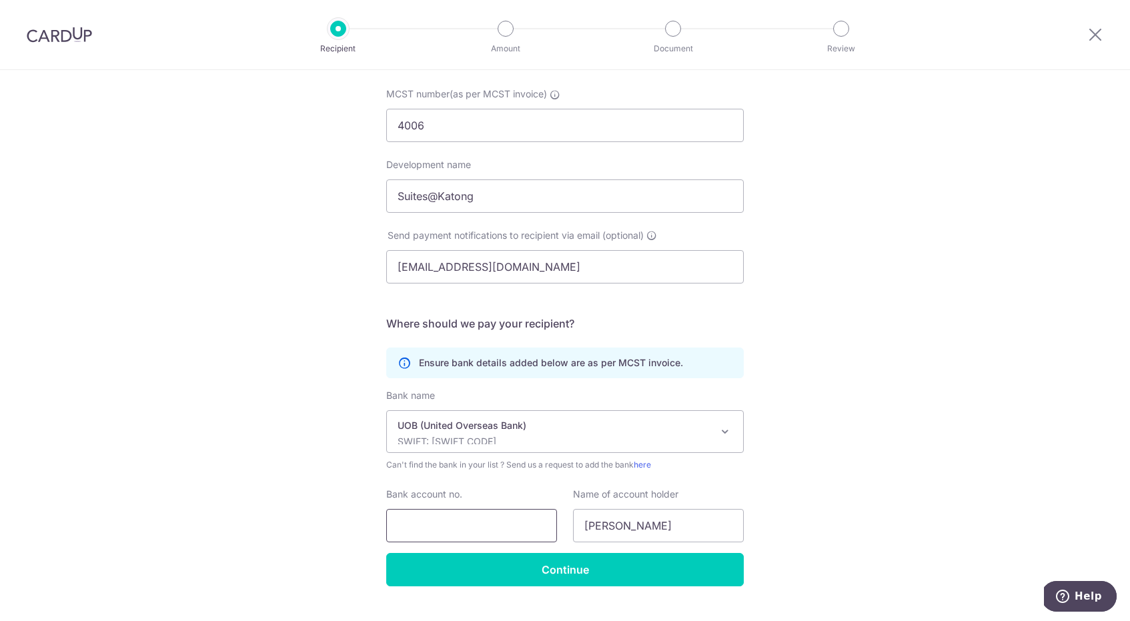
click at [459, 525] on input "Bank account no." at bounding box center [471, 525] width 171 height 33
type input "4503107206"
click at [878, 514] on div "Who would you like to pay? Your recipient does not need a CardUp account to rec…" at bounding box center [565, 296] width 1130 height 706
click at [613, 533] on input "[PERSON_NAME]" at bounding box center [658, 525] width 171 height 33
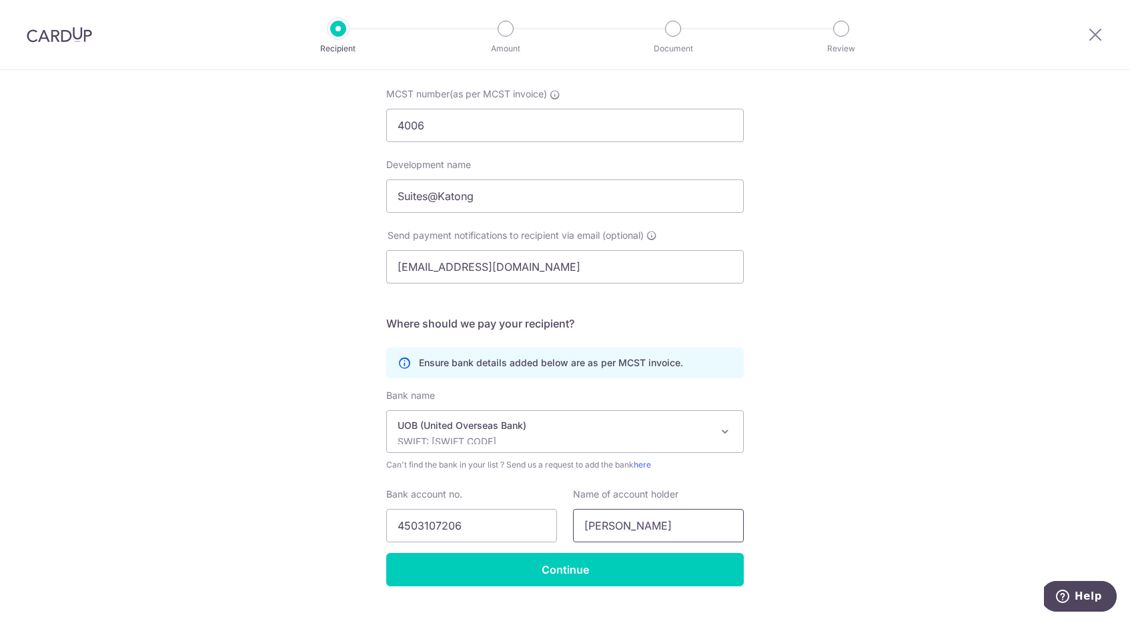
click at [613, 533] on input "Sally Lee" at bounding box center [658, 525] width 171 height 33
click at [961, 399] on div "Who would you like to pay? Your recipient does not need a CardUp account to rec…" at bounding box center [565, 296] width 1130 height 706
drag, startPoint x: 690, startPoint y: 528, endPoint x: 564, endPoint y: 514, distance: 126.8
click at [564, 515] on div "Bank account no. 4503107206 Name of account holder Sally Lee" at bounding box center [564, 514] width 373 height 55
type input "Suites@Katong"
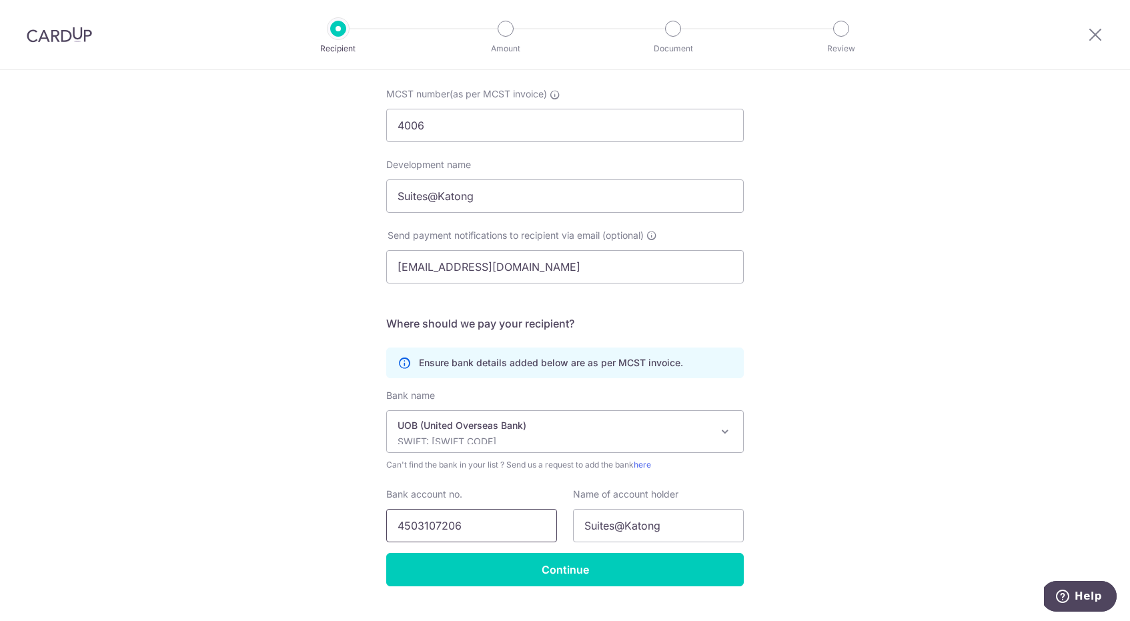
click at [419, 527] on input "4503107206" at bounding box center [471, 525] width 171 height 33
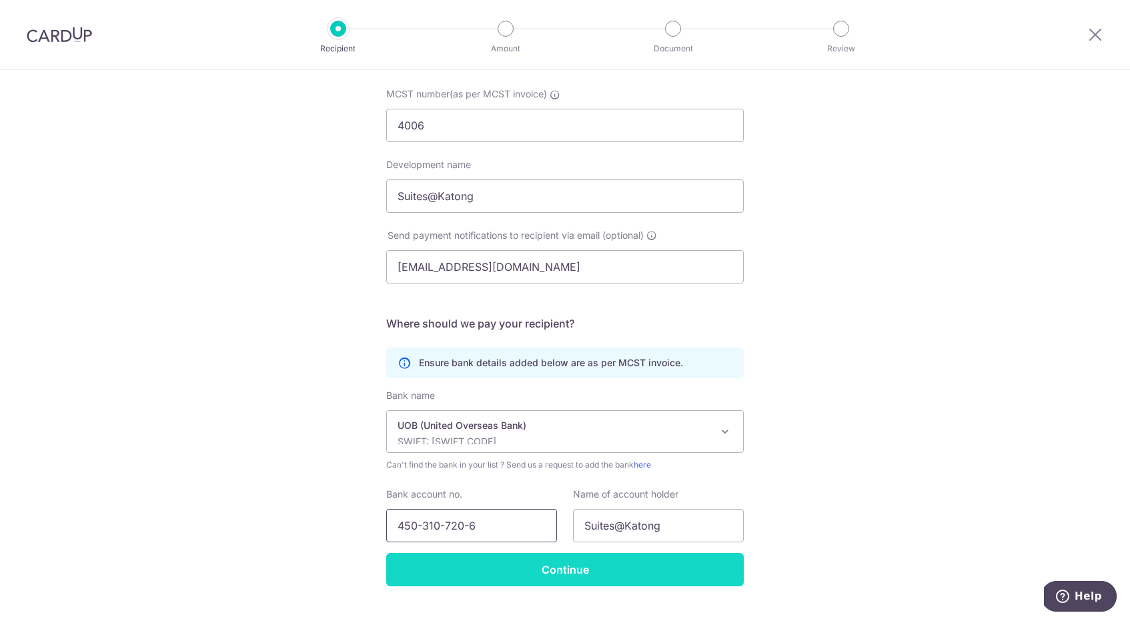
type input "450-310-720-6"
click at [516, 568] on input "Continue" at bounding box center [564, 569] width 357 height 33
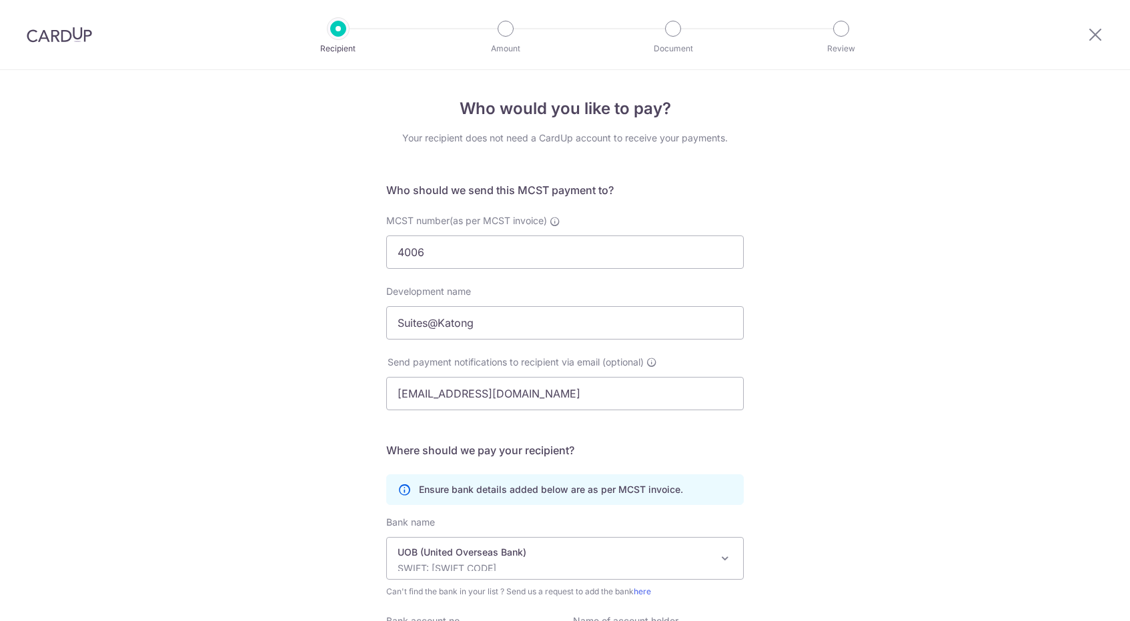
scroll to position [187, 0]
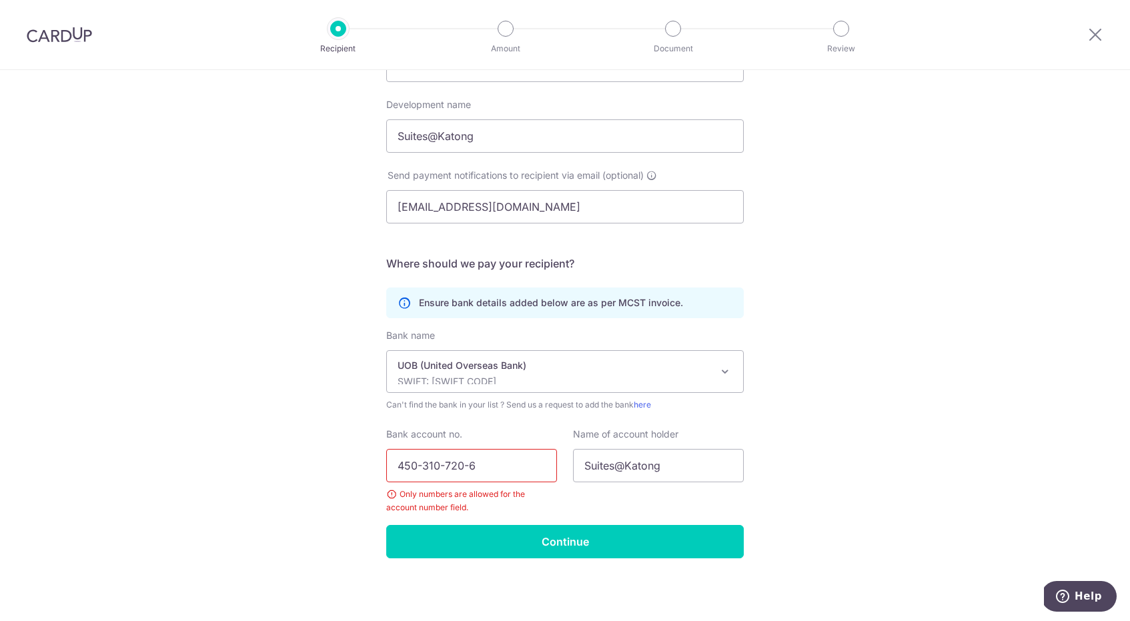
click at [421, 465] on input "450-310-720-6" at bounding box center [471, 465] width 171 height 33
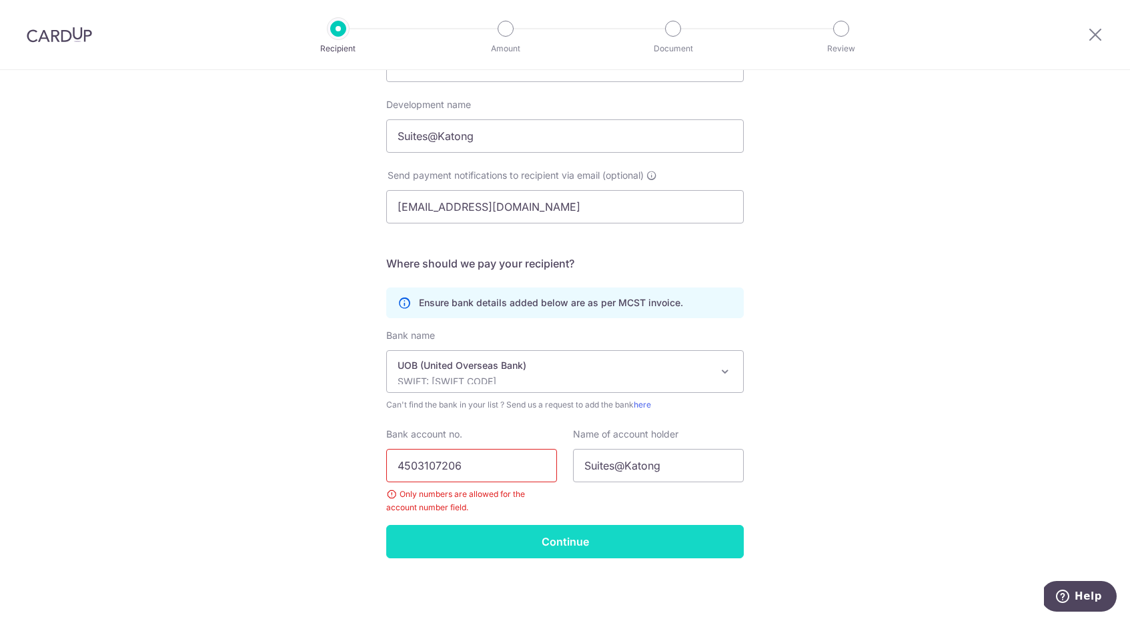
type input "4503107206"
click at [618, 545] on input "Continue" at bounding box center [564, 541] width 357 height 33
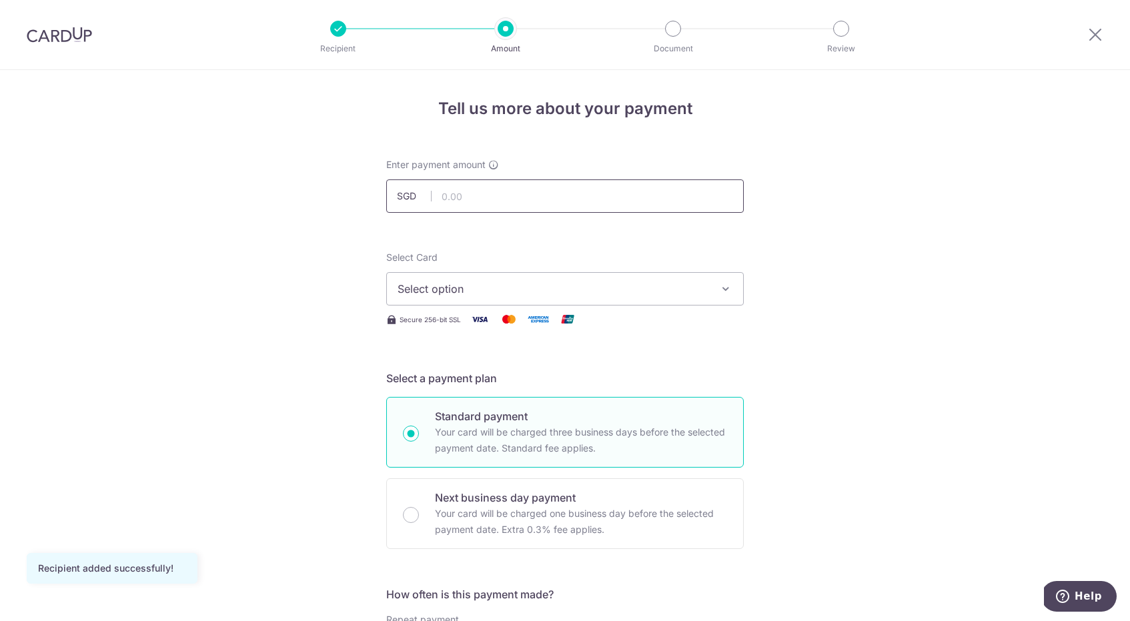
click at [483, 199] on input "text" at bounding box center [564, 195] width 357 height 33
type input "631.89"
click at [495, 277] on button "Select option" at bounding box center [564, 288] width 357 height 33
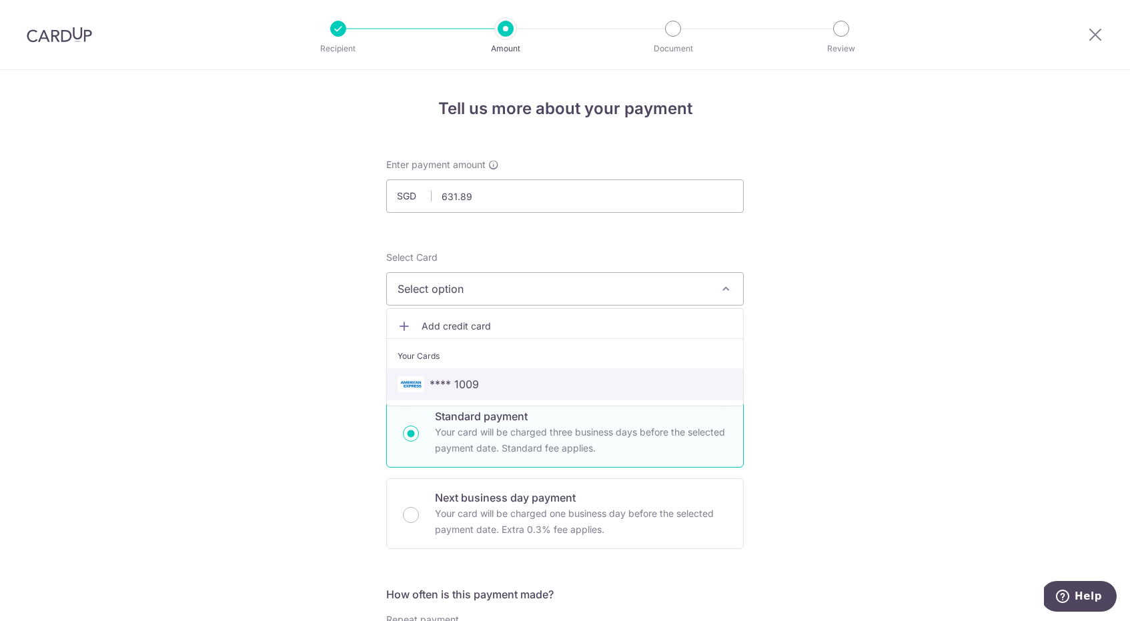
click at [503, 378] on span "**** 1009" at bounding box center [564, 384] width 335 height 16
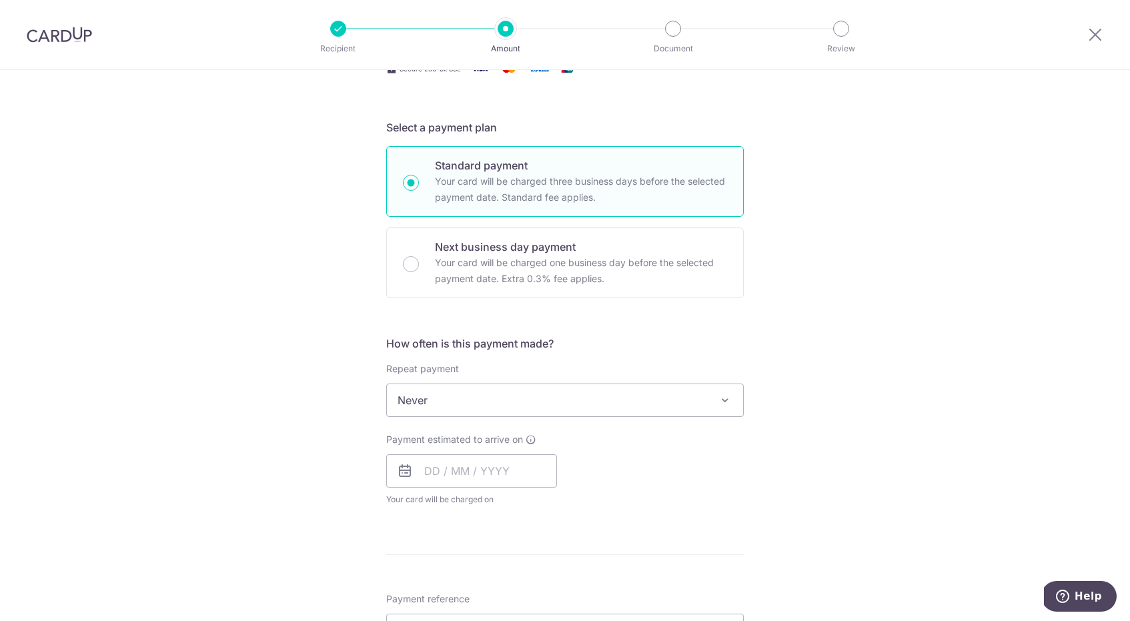
scroll to position [257, 0]
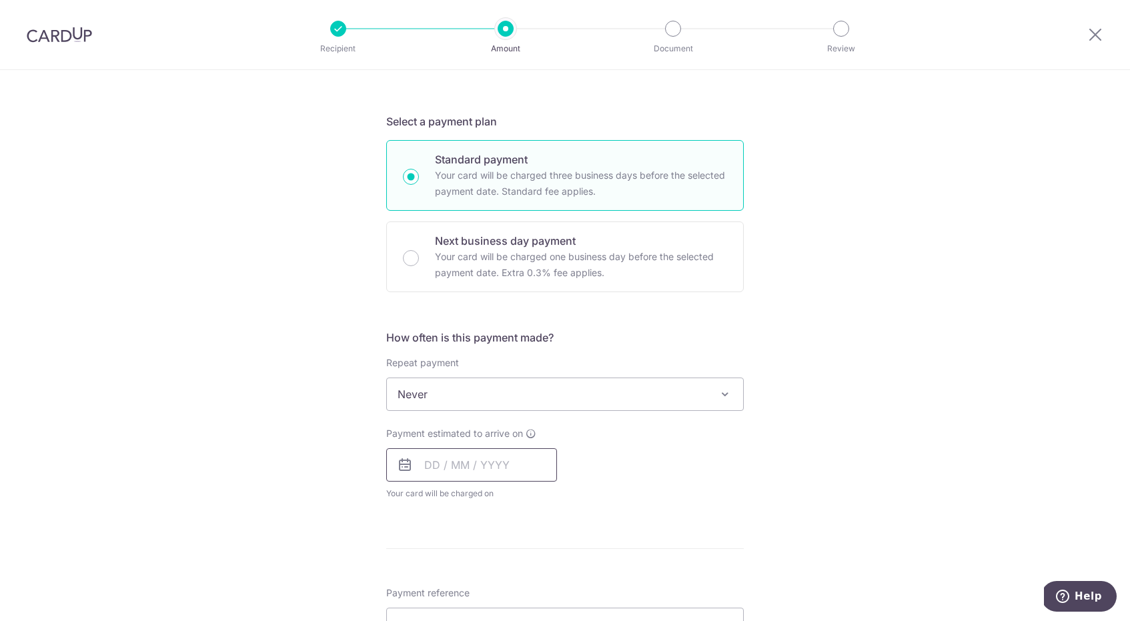
click at [448, 469] on input "text" at bounding box center [471, 464] width 171 height 33
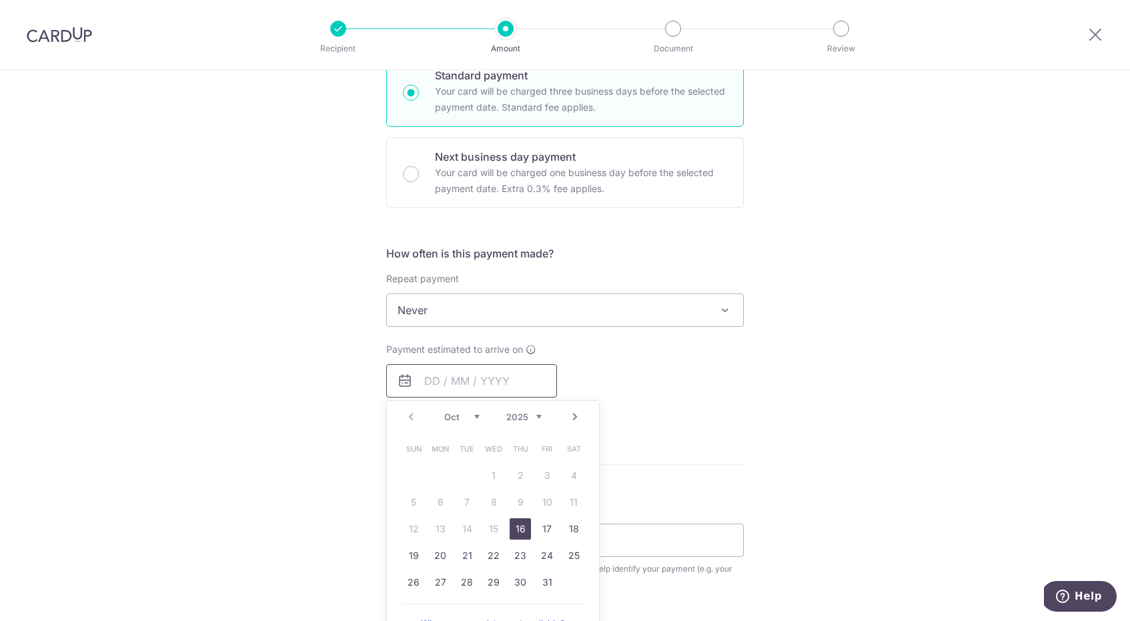
scroll to position [335, 0]
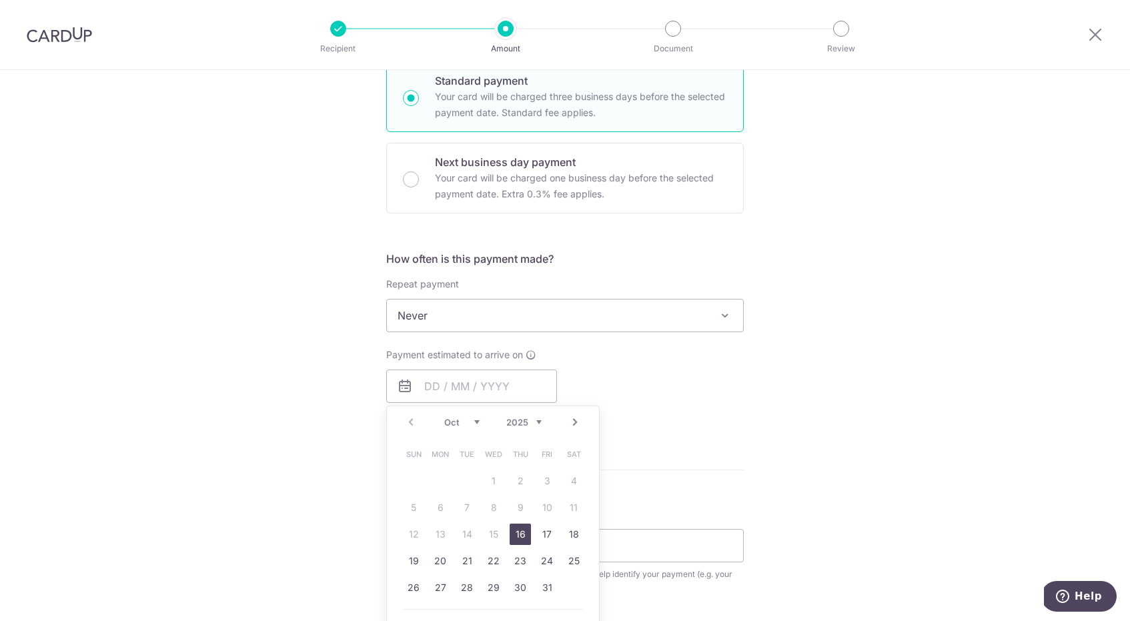
click at [520, 538] on link "16" at bounding box center [519, 534] width 21 height 21
type input "[DATE]"
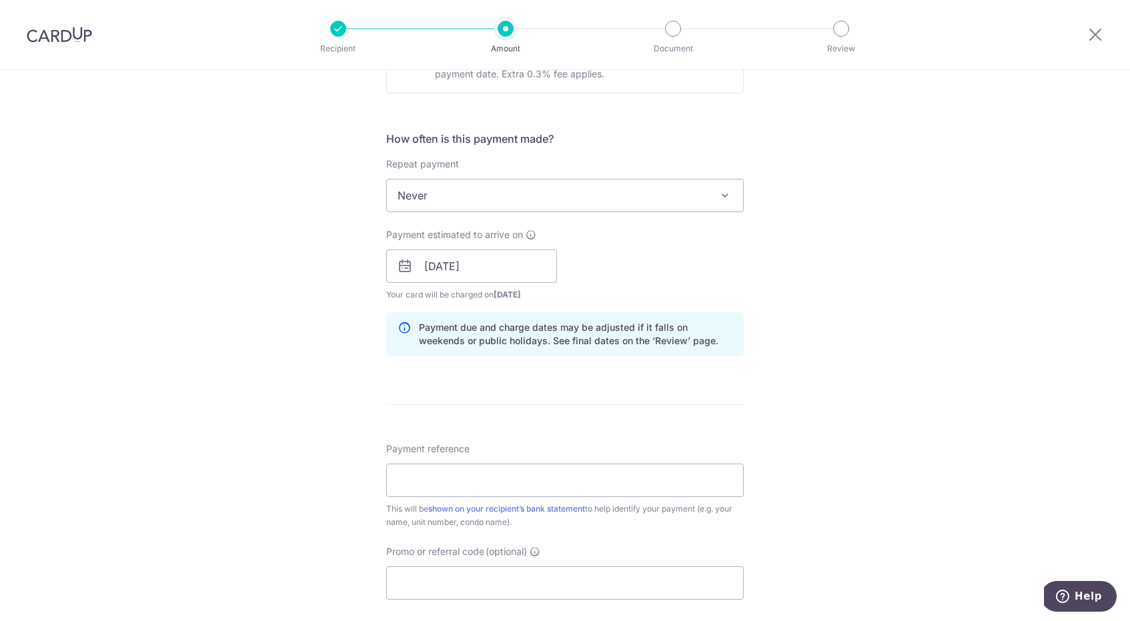
scroll to position [558, 0]
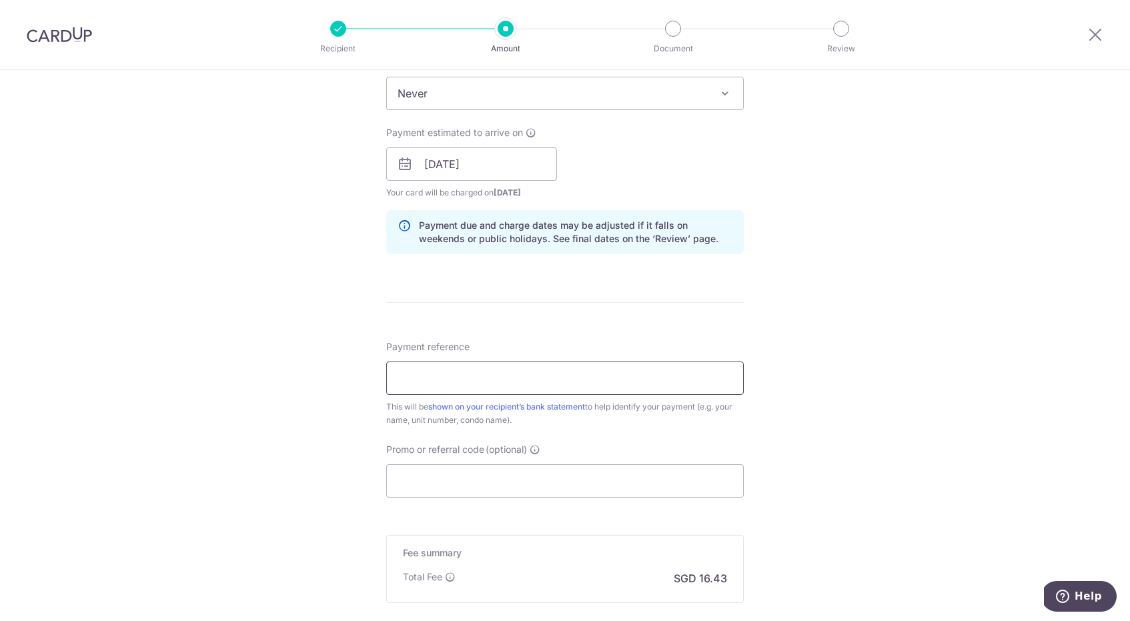
click at [542, 371] on input "Payment reference" at bounding box center [564, 377] width 357 height 33
type input "Suites@Katong 04-04"
click at [472, 475] on input "Promo or referral code (optional)" at bounding box center [564, 480] width 357 height 33
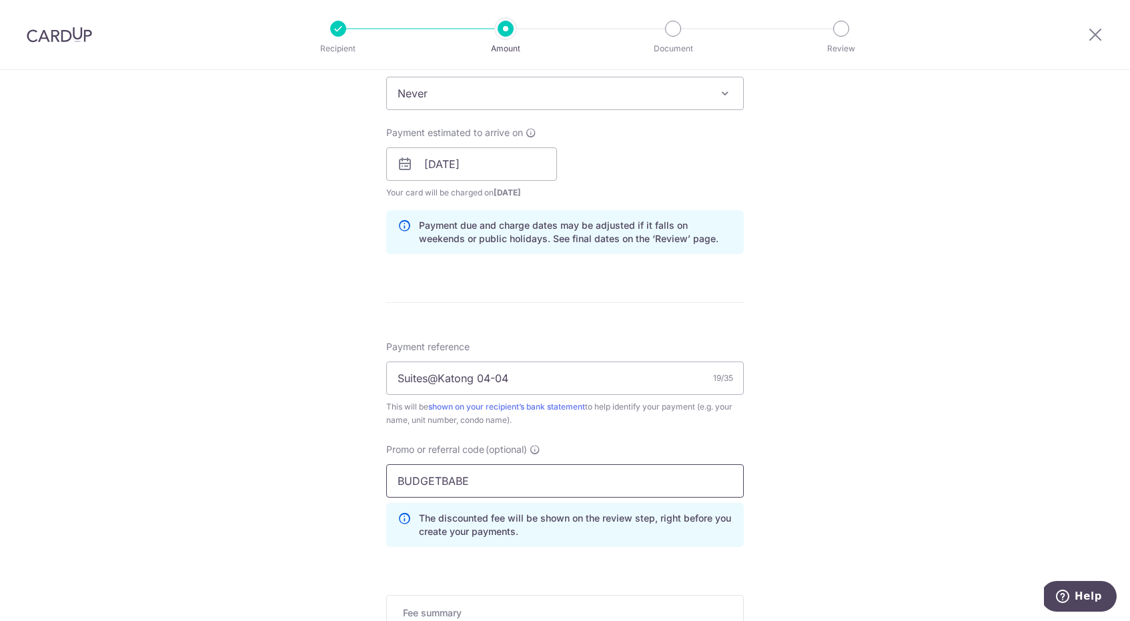
type input "BUDGETBABE"
click at [960, 478] on div "Tell us more about your payment Enter payment amount SGD 631.89 631.89 Recipien…" at bounding box center [565, 173] width 1130 height 1321
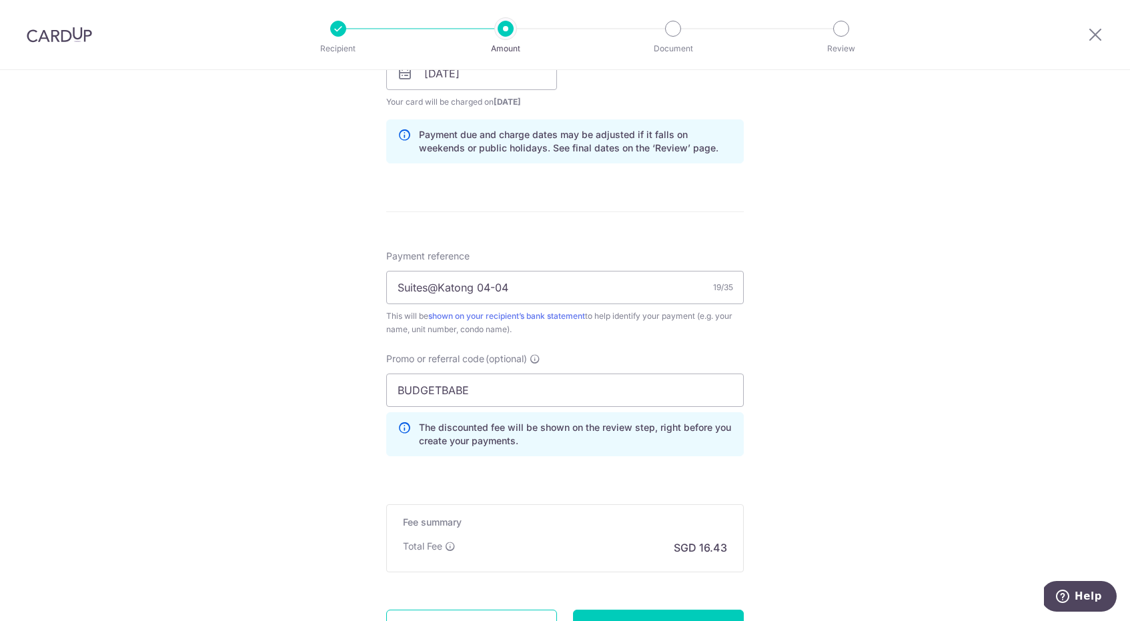
scroll to position [658, 0]
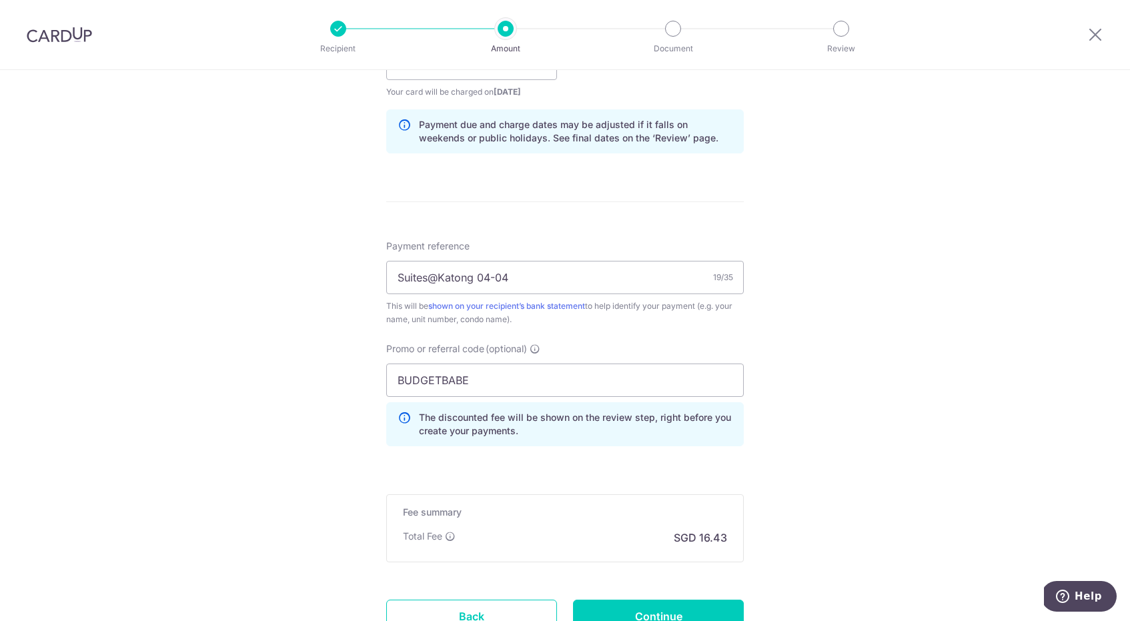
click at [404, 420] on icon at bounding box center [403, 424] width 13 height 27
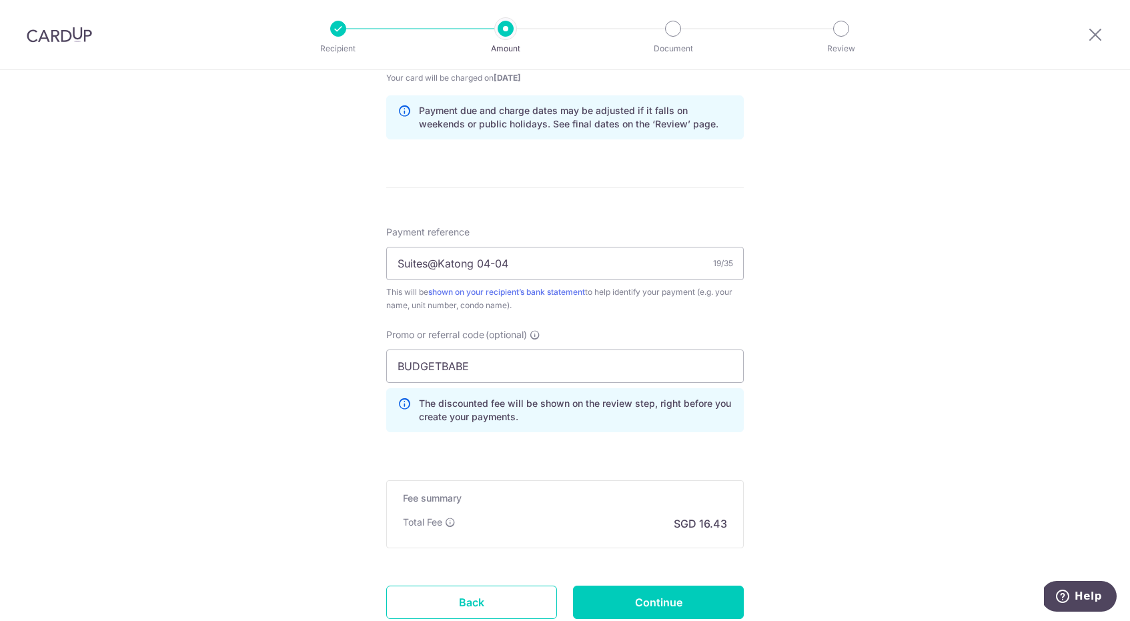
scroll to position [696, 0]
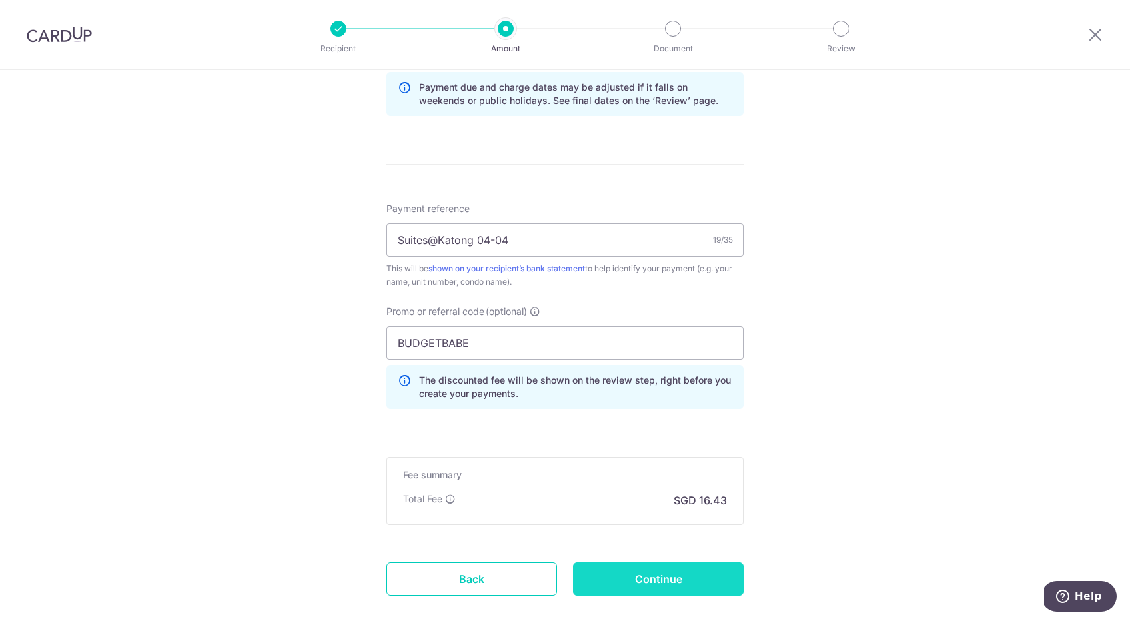
click at [688, 586] on input "Continue" at bounding box center [658, 578] width 171 height 33
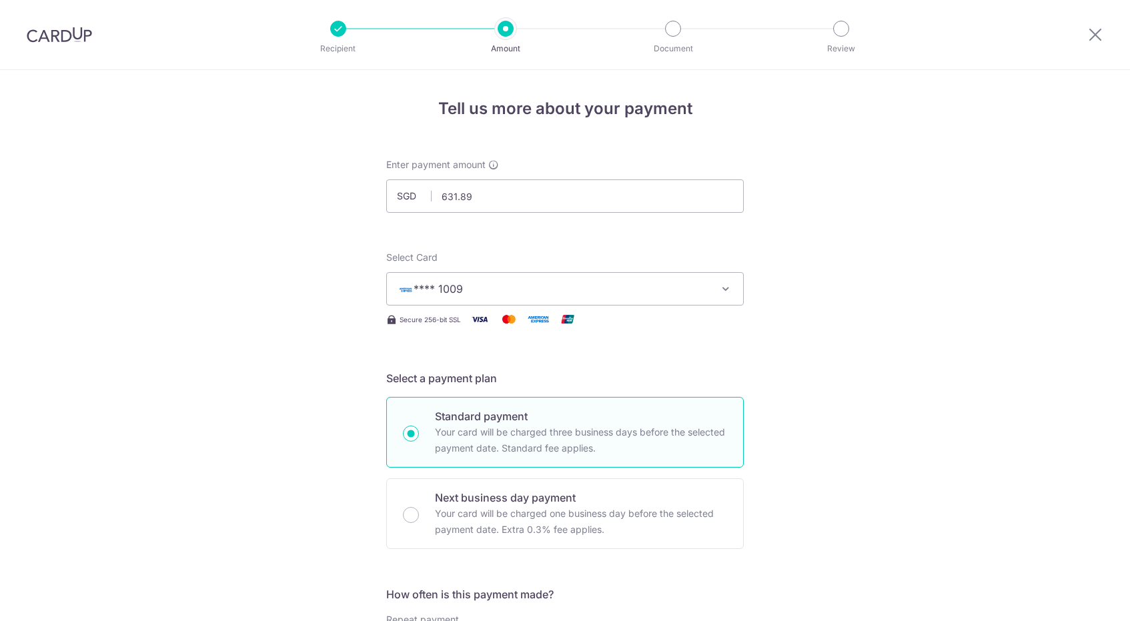
scroll to position [789, 0]
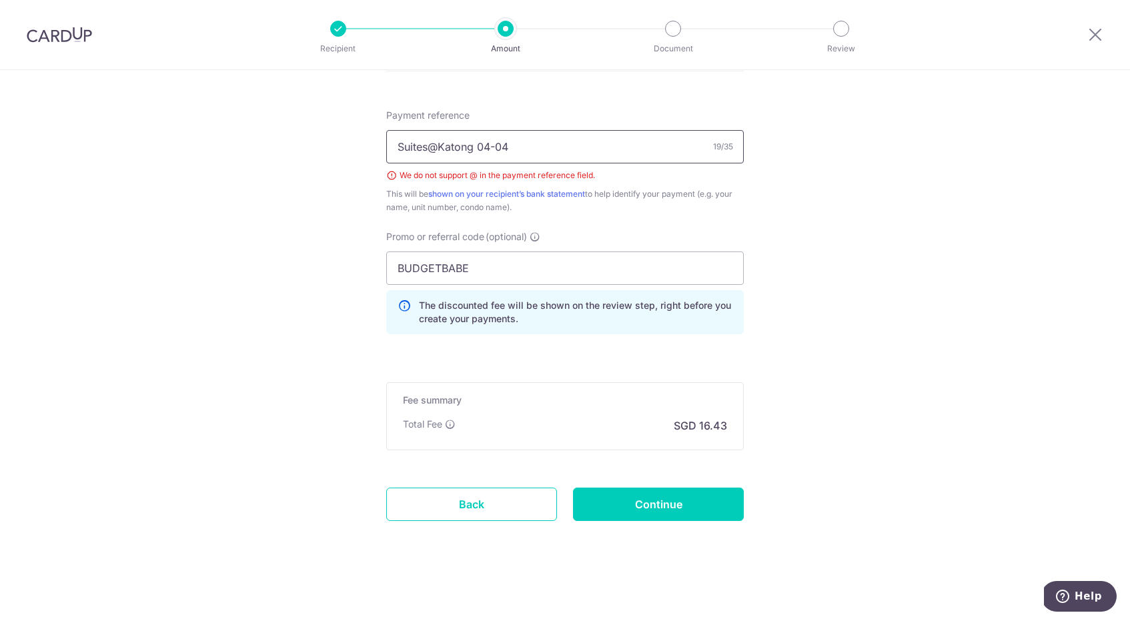
click at [439, 147] on input "Suites@Katong 04-04" at bounding box center [564, 146] width 357 height 33
type input "Suites Katong 04-04"
click at [721, 511] on input "Continue" at bounding box center [658, 503] width 171 height 33
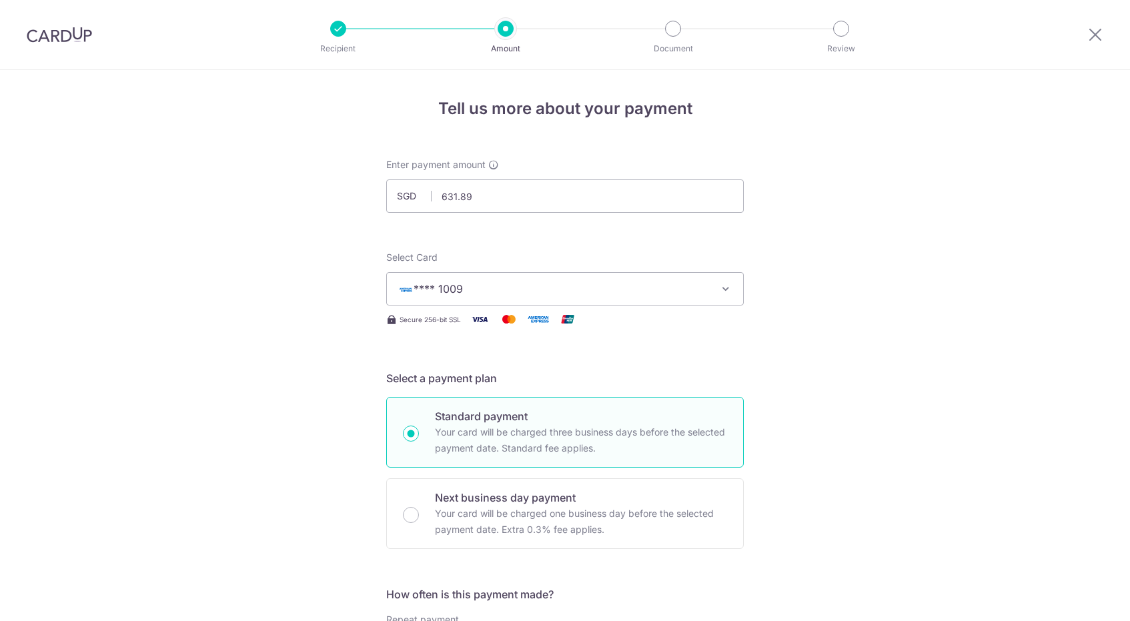
scroll to position [789, 0]
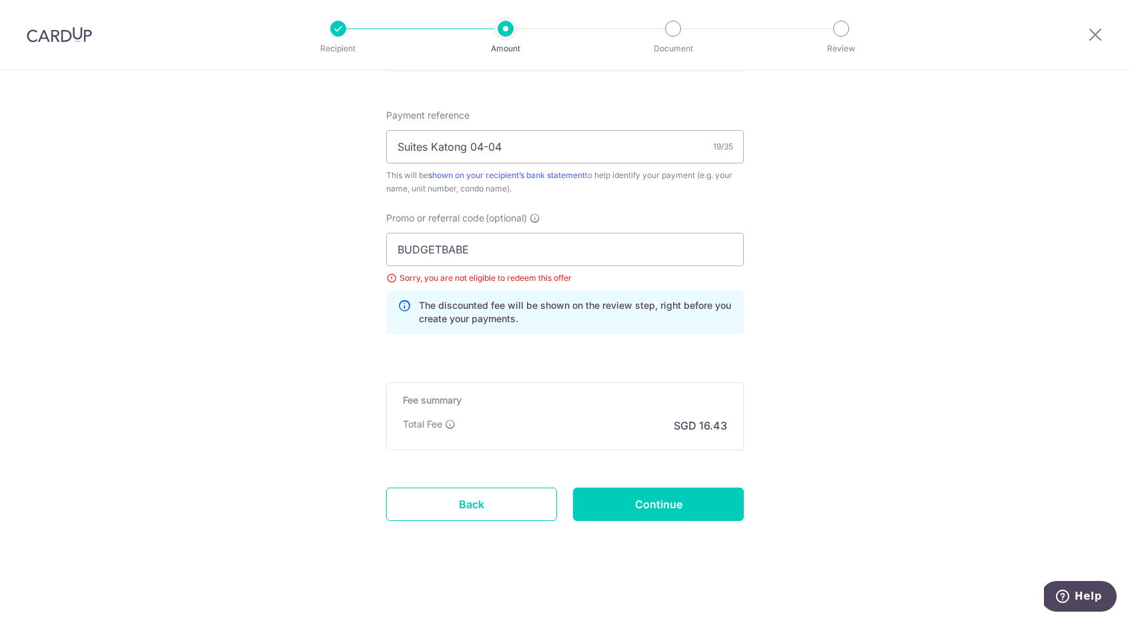
click at [390, 279] on div "Sorry, you are not eligible to redeem this offer" at bounding box center [564, 277] width 357 height 13
click at [460, 250] on input "BUDGETBABE" at bounding box center [564, 249] width 357 height 33
paste input "25AMEX18"
type input "25AMEX18"
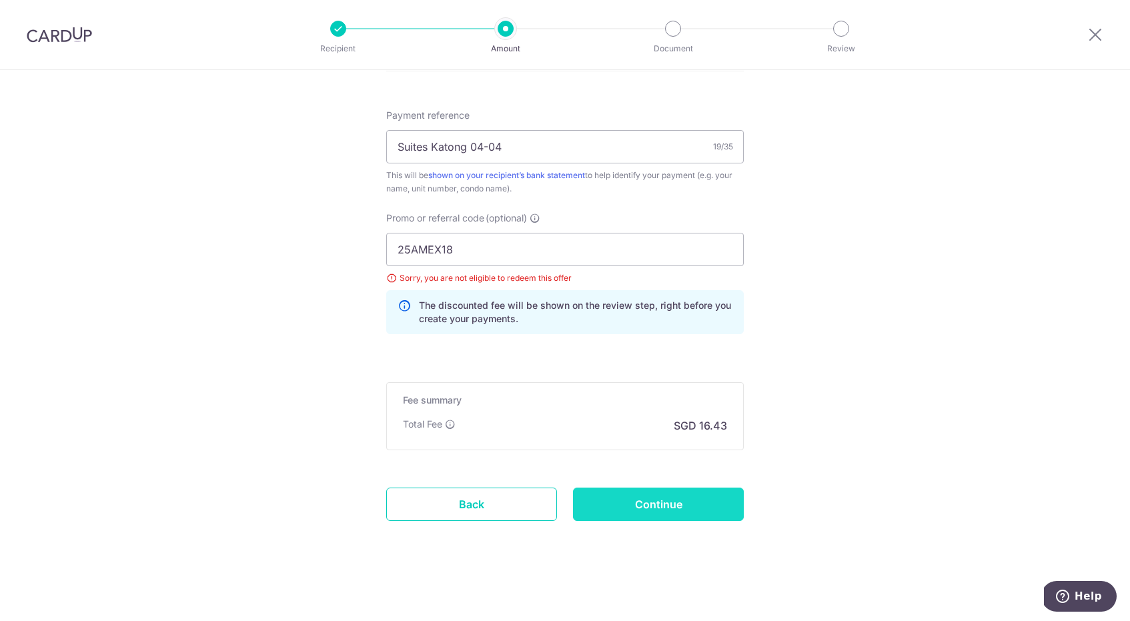
click at [638, 511] on input "Continue" at bounding box center [658, 503] width 171 height 33
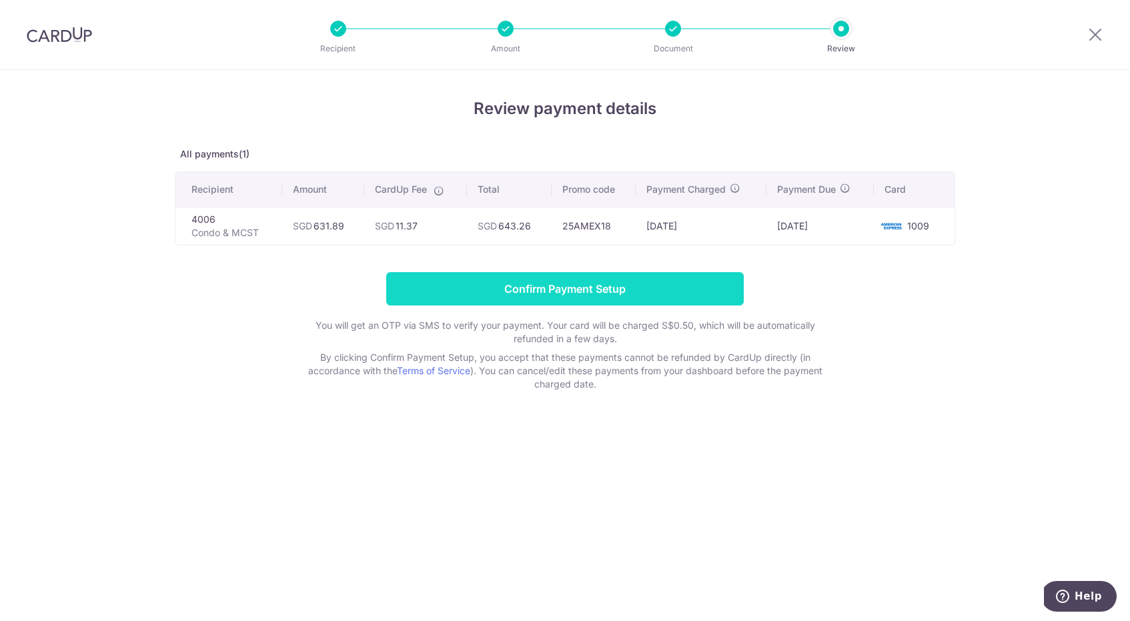
click at [648, 276] on input "Confirm Payment Setup" at bounding box center [564, 288] width 357 height 33
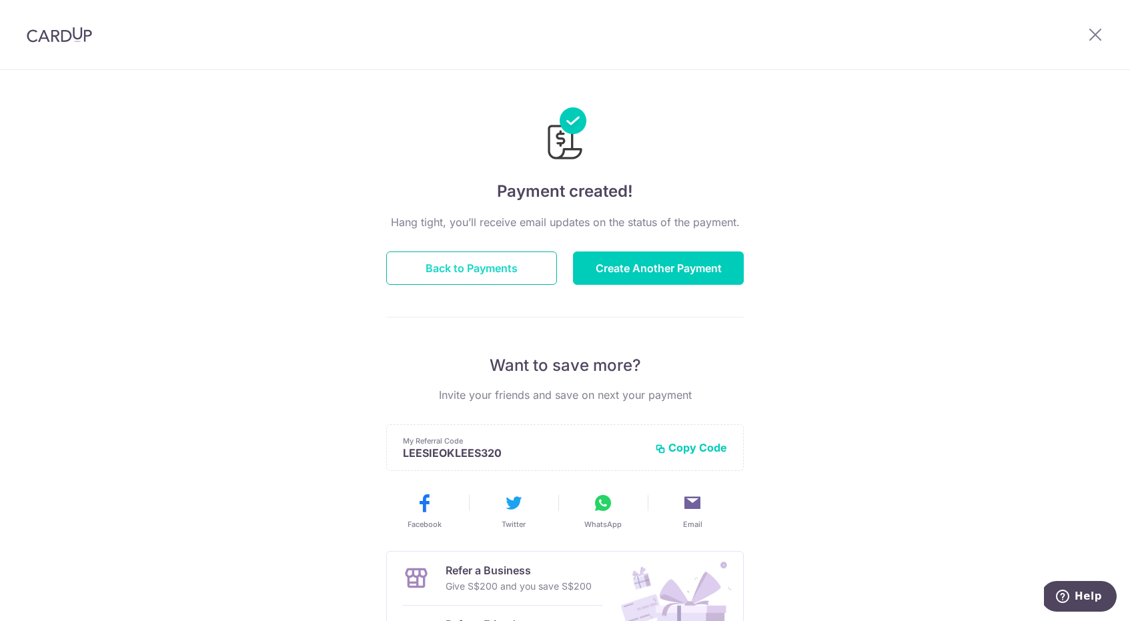
click at [461, 265] on button "Back to Payments" at bounding box center [471, 267] width 171 height 33
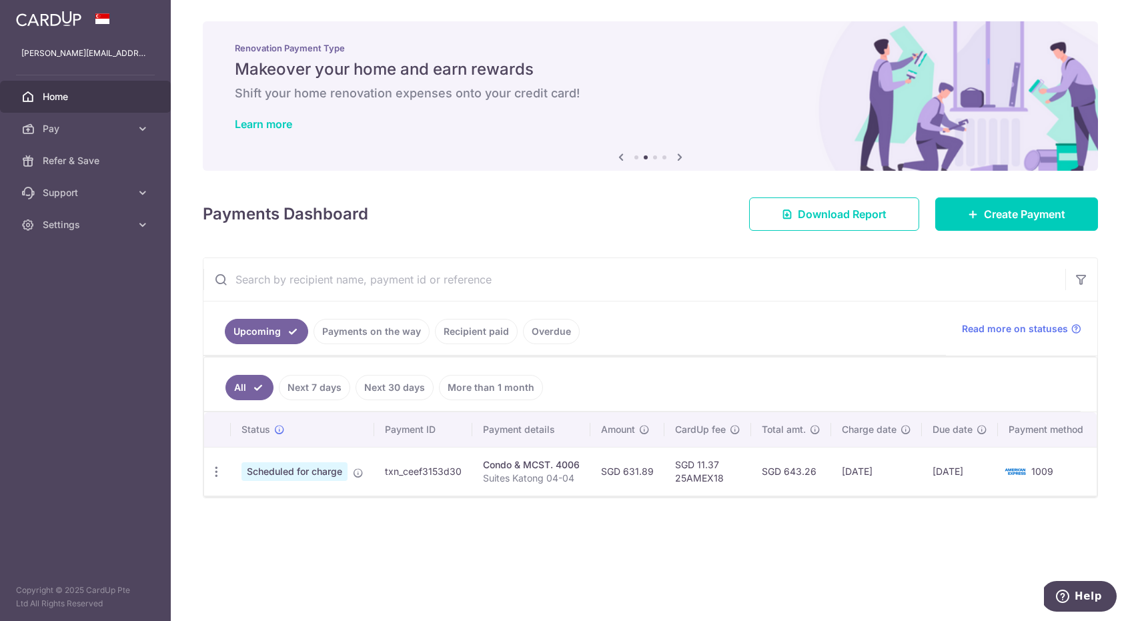
click at [699, 476] on td "SGD 11.37 25AMEX18" at bounding box center [707, 471] width 87 height 49
